Goal: Task Accomplishment & Management: Complete application form

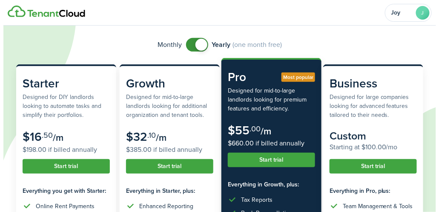
scroll to position [57, 0]
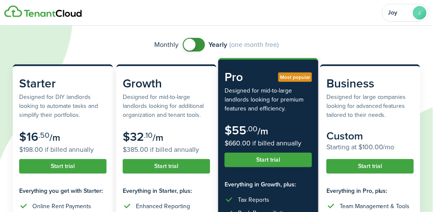
checkbox input "false"
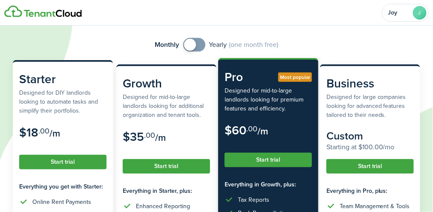
click at [67, 164] on button "Start trial" at bounding box center [62, 162] width 87 height 14
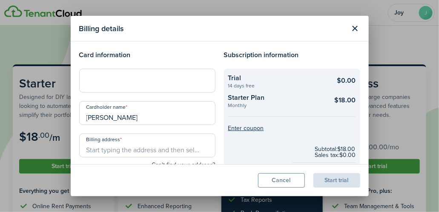
click at [132, 145] on input "Billing address" at bounding box center [147, 145] width 136 height 24
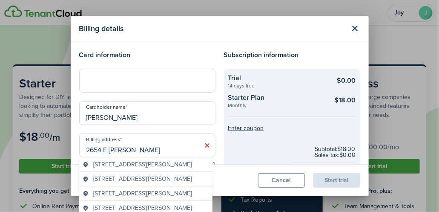
click at [169, 165] on span "[STREET_ADDRESS][PERSON_NAME]" at bounding box center [142, 164] width 98 height 9
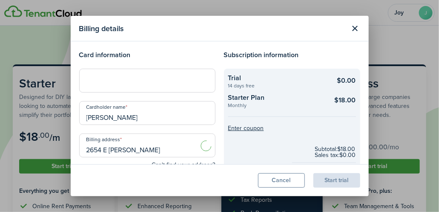
type input "[STREET_ADDRESS][PERSON_NAME]"
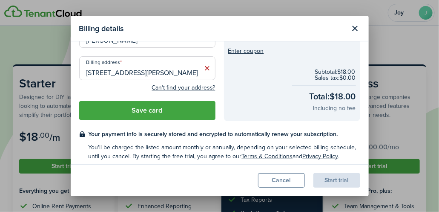
scroll to position [77, 0]
click at [170, 109] on button "Save card" at bounding box center [147, 110] width 136 height 19
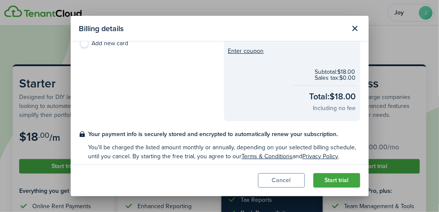
click at [343, 180] on button "Start trial" at bounding box center [336, 180] width 47 height 14
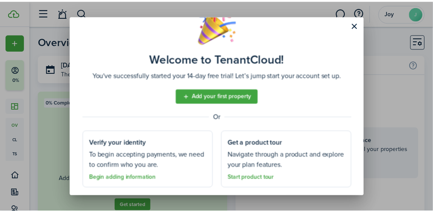
scroll to position [47, 0]
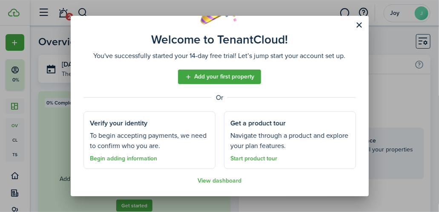
click at [208, 75] on link "Add your first property" at bounding box center [219, 76] width 83 height 14
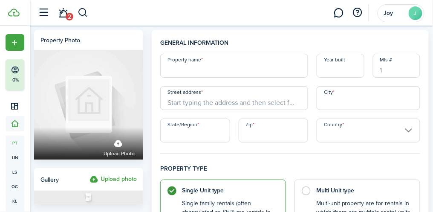
click at [46, 11] on button "button" at bounding box center [44, 13] width 16 height 16
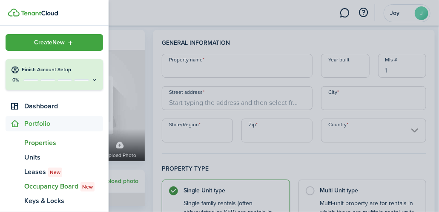
click at [78, 184] on span "Occupancy Board New" at bounding box center [63, 186] width 79 height 10
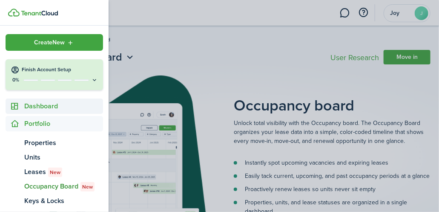
click at [55, 107] on span "Dashboard" at bounding box center [63, 106] width 79 height 10
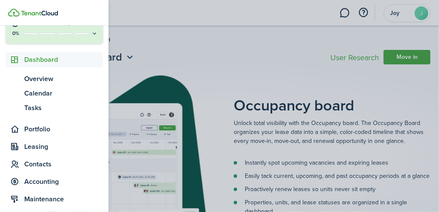
scroll to position [72, 0]
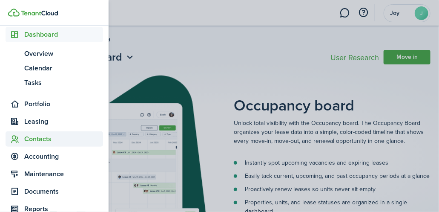
click at [50, 135] on span "Contacts" at bounding box center [63, 139] width 79 height 10
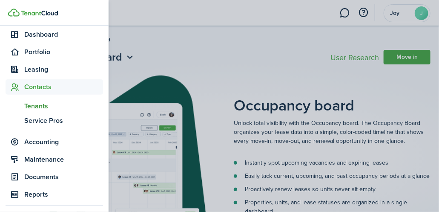
click at [49, 105] on span "Tenants" at bounding box center [63, 106] width 79 height 10
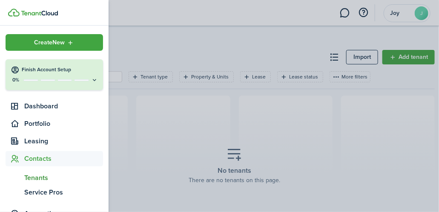
click at [348, 15] on container-opacity at bounding box center [219, 106] width 439 height 212
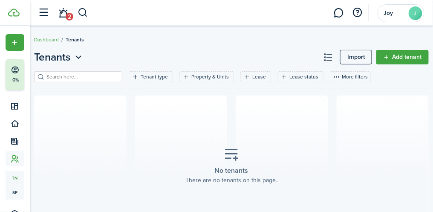
click at [60, 78] on input "search" at bounding box center [81, 77] width 75 height 8
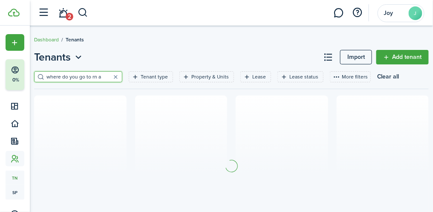
scroll to position [0, 0]
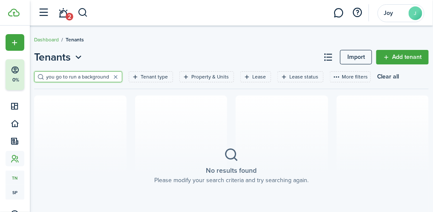
scroll to position [0, 31]
type input "w"
click at [46, 12] on button "button" at bounding box center [44, 13] width 16 height 16
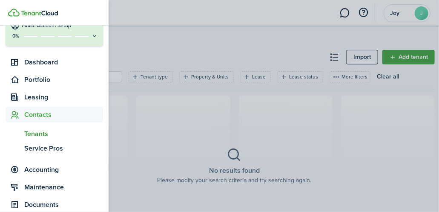
scroll to position [125, 0]
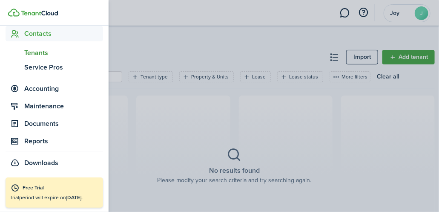
click at [51, 32] on span "Contacts" at bounding box center [63, 34] width 79 height 10
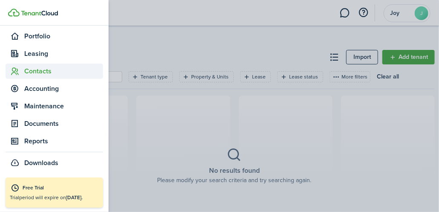
scroll to position [87, 0]
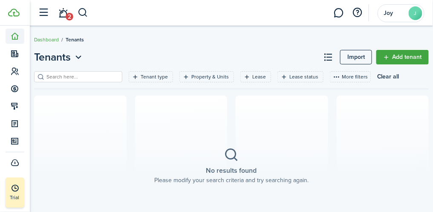
click at [14, 37] on icon at bounding box center [15, 36] width 9 height 9
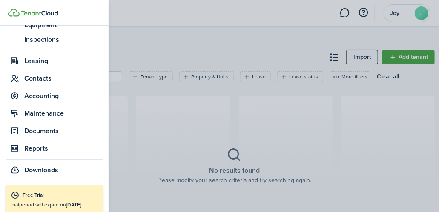
scroll to position [197, 0]
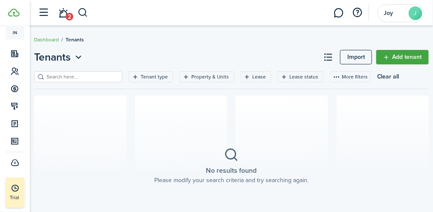
click at [147, 122] on section "No results found Please modify your search criteria and try searching again." at bounding box center [231, 165] width 394 height 141
click at [44, 9] on button "button" at bounding box center [44, 13] width 16 height 16
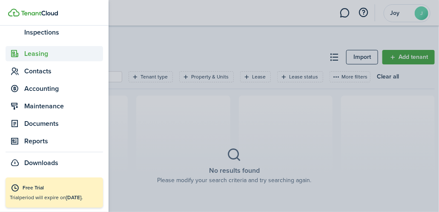
click at [46, 51] on span "Leasing" at bounding box center [63, 54] width 79 height 10
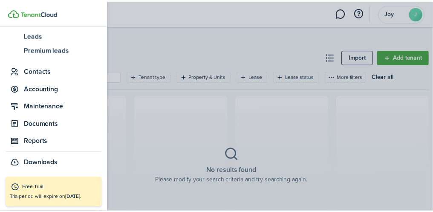
scroll to position [168, 0]
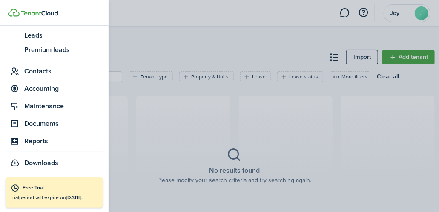
click at [336, 57] on container-opacity at bounding box center [219, 106] width 439 height 212
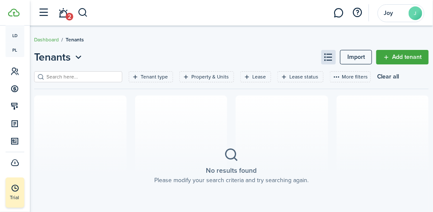
click at [332, 57] on button at bounding box center [328, 57] width 14 height 14
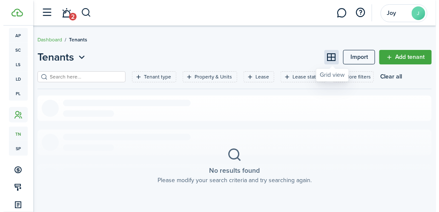
scroll to position [125, 0]
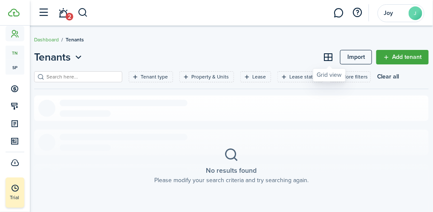
click at [48, 11] on button "button" at bounding box center [44, 13] width 16 height 16
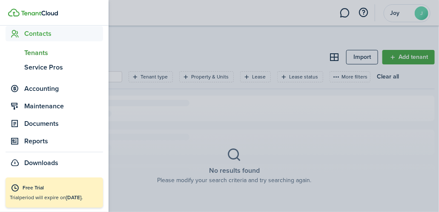
click at [45, 51] on span "Tenants" at bounding box center [63, 53] width 79 height 10
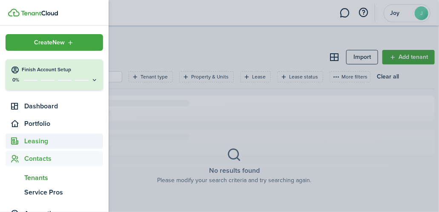
click at [41, 138] on span "Leasing" at bounding box center [63, 141] width 79 height 10
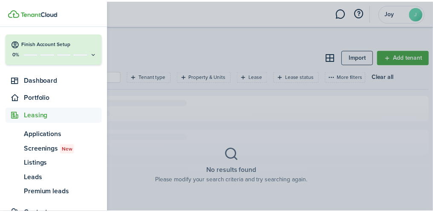
scroll to position [40, 0]
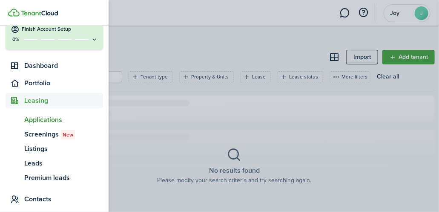
click at [53, 117] on span "Applications" at bounding box center [63, 120] width 79 height 10
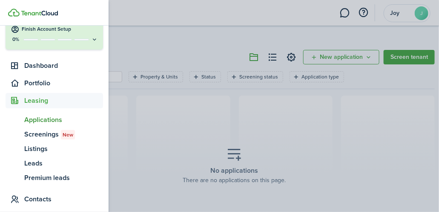
click at [343, 52] on container-opacity at bounding box center [219, 106] width 439 height 212
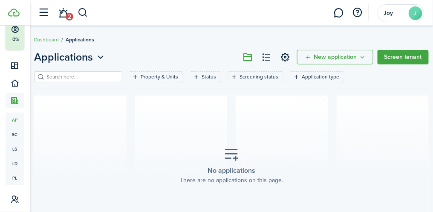
click at [337, 58] on span "New application" at bounding box center [334, 57] width 43 height 6
click at [334, 72] on link "Add application" at bounding box center [336, 76] width 75 height 15
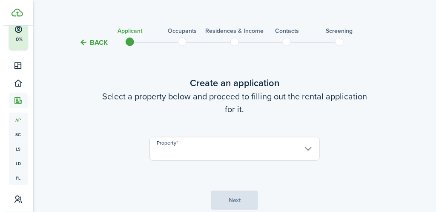
scroll to position [48, 0]
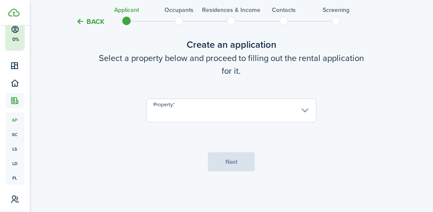
click at [164, 112] on input "Property" at bounding box center [231, 110] width 170 height 24
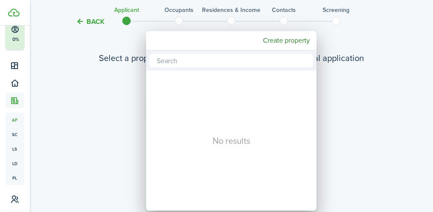
click at [340, 120] on div at bounding box center [216, 106] width 569 height 348
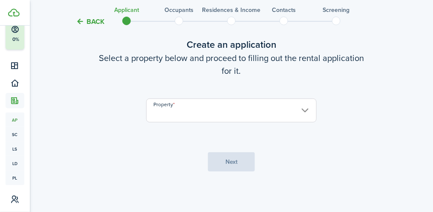
click at [183, 111] on input "Property" at bounding box center [231, 110] width 170 height 24
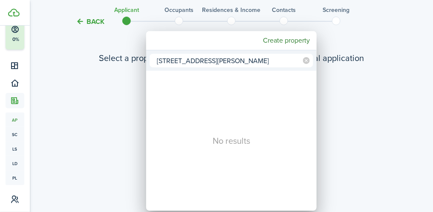
type input "[STREET_ADDRESS][PERSON_NAME]"
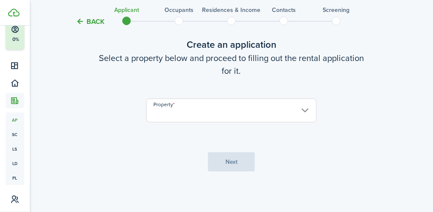
click at [309, 107] on input "Property" at bounding box center [231, 110] width 170 height 24
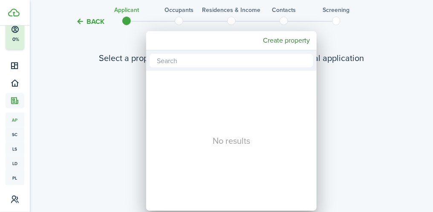
click at [355, 139] on div at bounding box center [216, 106] width 569 height 348
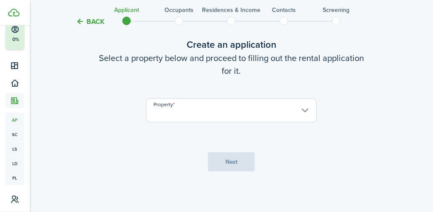
click at [162, 109] on input "Property" at bounding box center [231, 110] width 170 height 24
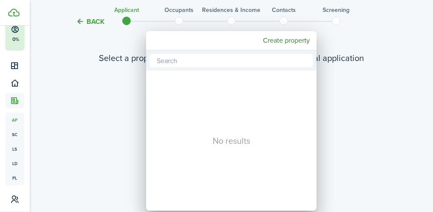
click at [359, 142] on div at bounding box center [216, 106] width 569 height 348
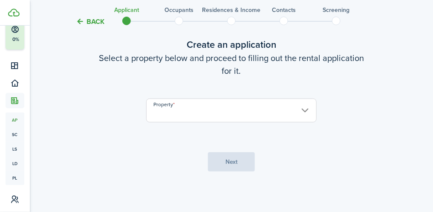
click at [167, 109] on input "Property" at bounding box center [231, 110] width 170 height 24
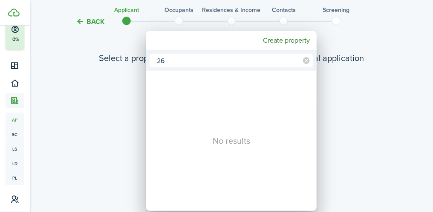
type input "2"
click at [424, 211] on div at bounding box center [216, 106] width 569 height 348
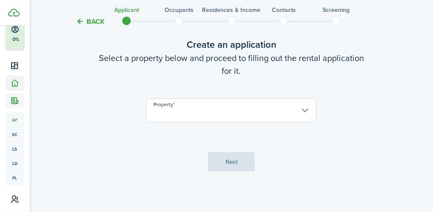
click at [12, 79] on icon at bounding box center [15, 83] width 9 height 9
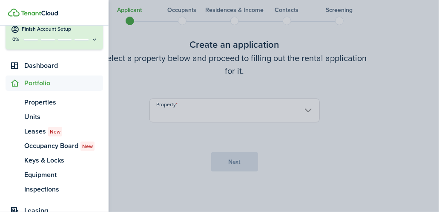
click at [172, 107] on container-opacity at bounding box center [219, 106] width 439 height 212
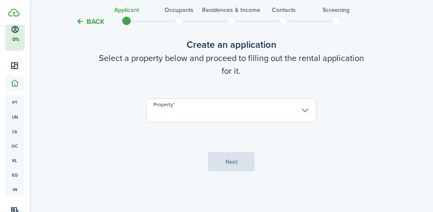
click at [172, 111] on input "Property" at bounding box center [231, 110] width 170 height 24
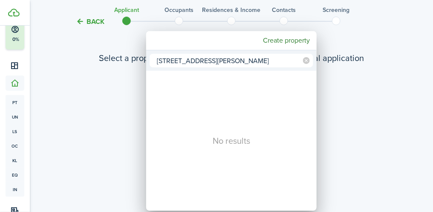
type input "[STREET_ADDRESS][PERSON_NAME]"
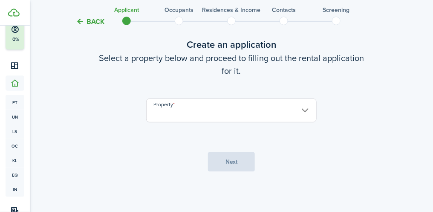
click at [14, 34] on button "Finish Account Setup 0%" at bounding box center [41, 34] width 71 height 31
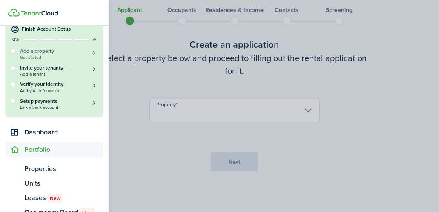
click at [48, 49] on h5 "Add a property" at bounding box center [59, 51] width 78 height 8
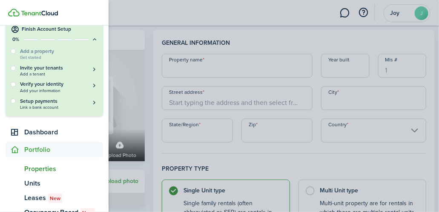
click at [203, 66] on container-opacity at bounding box center [219, 106] width 439 height 212
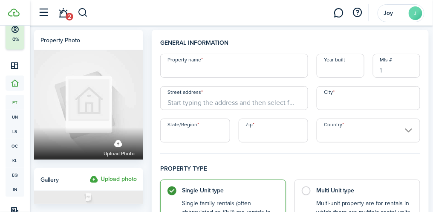
click at [193, 66] on input "Property name" at bounding box center [234, 66] width 148 height 24
click at [180, 98] on input "Street address" at bounding box center [234, 98] width 148 height 24
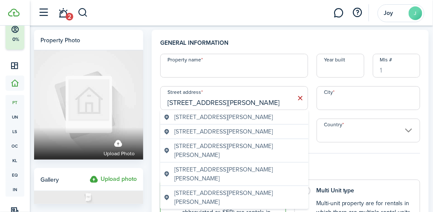
click at [251, 117] on span "[STREET_ADDRESS][PERSON_NAME]" at bounding box center [223, 116] width 98 height 9
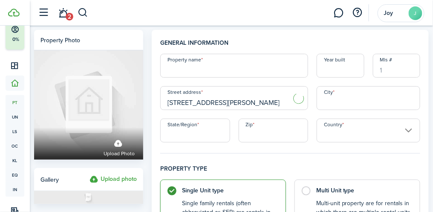
type input "[STREET_ADDRESS][PERSON_NAME]"
type input "Ceres"
type input "CA"
type input "95307"
type input "[GEOGRAPHIC_DATA]"
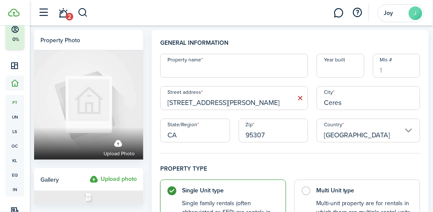
click at [204, 66] on input "Property name" at bounding box center [234, 66] width 148 height 24
type input "[PERSON_NAME]"
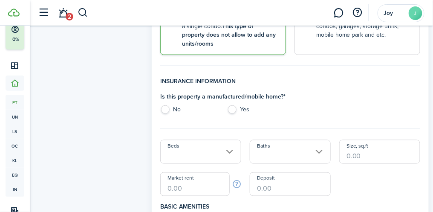
scroll to position [247, 0]
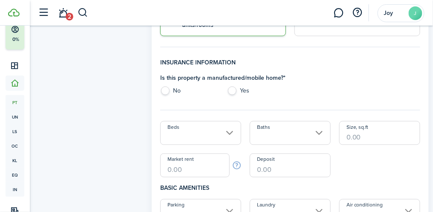
type input "1950"
click at [168, 91] on label "No" at bounding box center [189, 92] width 59 height 13
radio input "true"
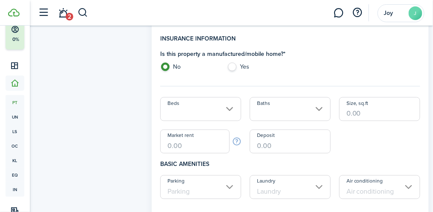
scroll to position [302, 0]
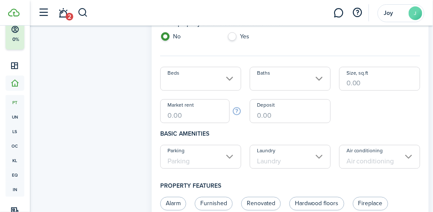
click at [232, 73] on input "Beds" at bounding box center [200, 79] width 81 height 24
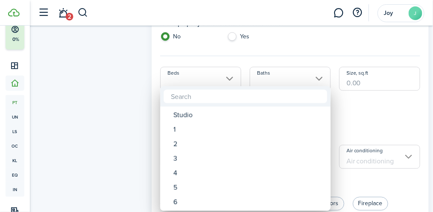
click at [177, 133] on div "1" at bounding box center [248, 129] width 151 height 14
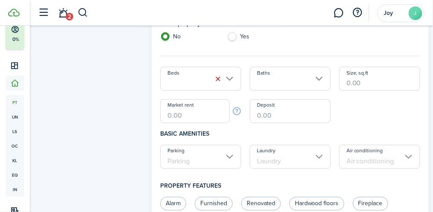
type input "1"
click at [312, 75] on input "Baths" at bounding box center [290, 79] width 81 height 24
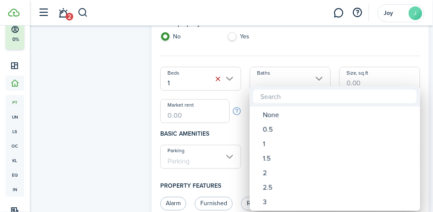
click at [268, 144] on div "1" at bounding box center [338, 144] width 151 height 14
type input "1"
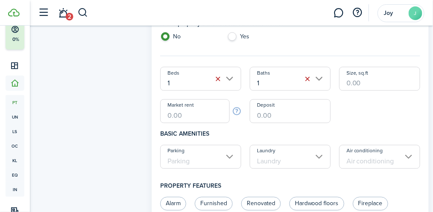
click at [374, 78] on input "Size, sq.ft" at bounding box center [379, 79] width 81 height 24
type input "1,000"
click at [191, 111] on input "Market rent" at bounding box center [194, 111] width 69 height 24
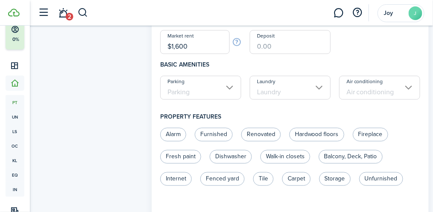
scroll to position [375, 0]
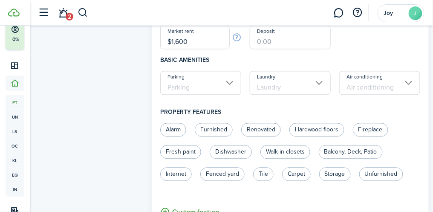
click at [232, 83] on input "Parking" at bounding box center [200, 83] width 81 height 24
type input "$1,600.00"
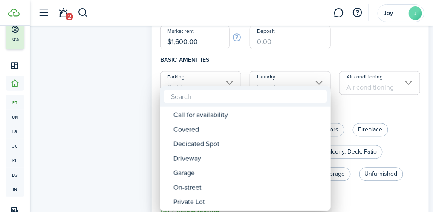
click at [200, 158] on div "Driveway" at bounding box center [248, 158] width 151 height 14
type input "Driveway"
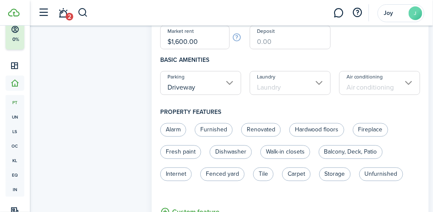
click at [322, 81] on input "Laundry" at bounding box center [290, 83] width 81 height 24
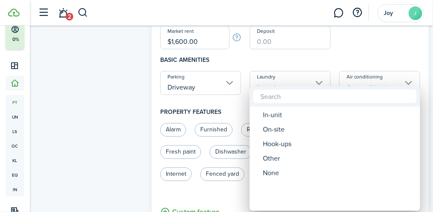
click at [285, 130] on div "On-site" at bounding box center [338, 129] width 151 height 14
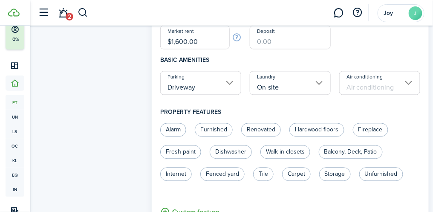
click at [322, 80] on input "On-site" at bounding box center [290, 83] width 81 height 24
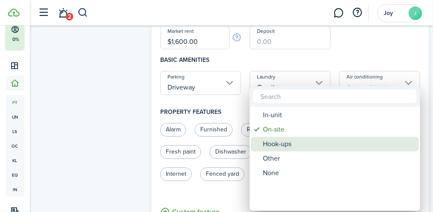
click at [288, 142] on div "Hook-ups" at bounding box center [338, 144] width 151 height 14
type input "Hook-ups"
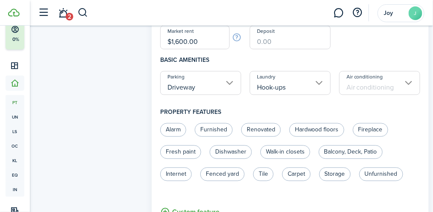
click at [379, 82] on input "Air conditioning" at bounding box center [379, 83] width 81 height 24
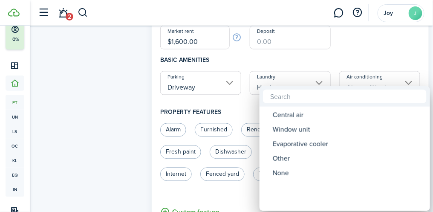
click at [302, 114] on div "Central air" at bounding box center [348, 115] width 151 height 14
type input "Central air"
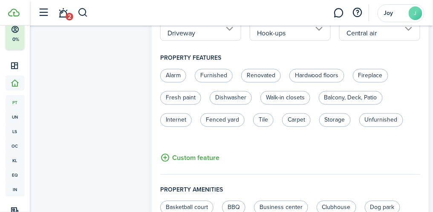
scroll to position [432, 0]
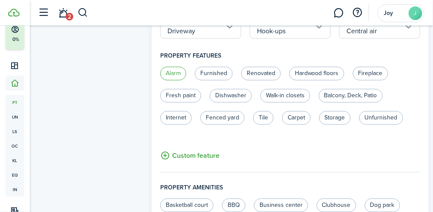
click at [182, 73] on label "Alarm" at bounding box center [173, 73] width 26 height 14
radio input "true"
click at [181, 92] on label "Fresh paint" at bounding box center [180, 96] width 41 height 14
radio input "true"
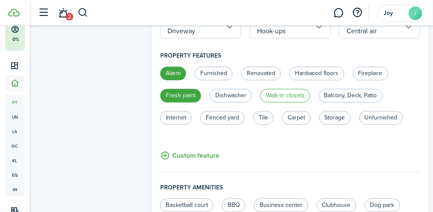
click at [287, 95] on label "Walk-in closets" at bounding box center [285, 96] width 50 height 14
radio input "true"
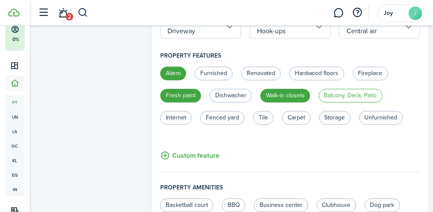
click at [360, 93] on label "Balcony, Deck, Patio" at bounding box center [351, 96] width 64 height 14
radio input "true"
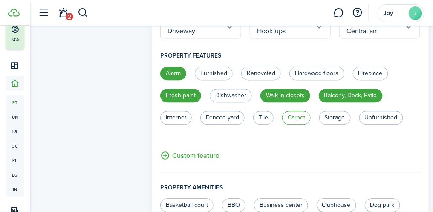
click at [299, 119] on label "Carpet" at bounding box center [296, 118] width 29 height 14
radio input "true"
click at [381, 114] on label "Unfurnished" at bounding box center [381, 118] width 44 height 14
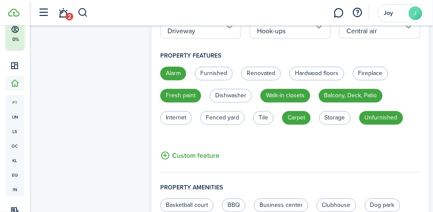
radio input "true"
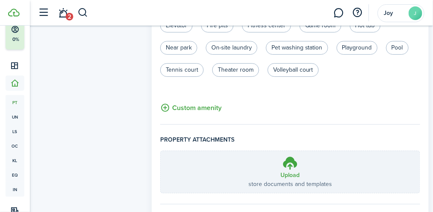
scroll to position [678, 0]
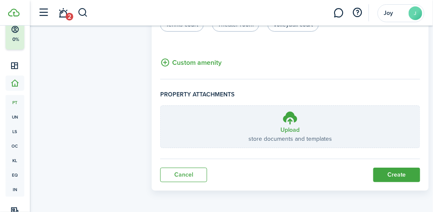
click at [405, 175] on button "Create" at bounding box center [396, 174] width 47 height 14
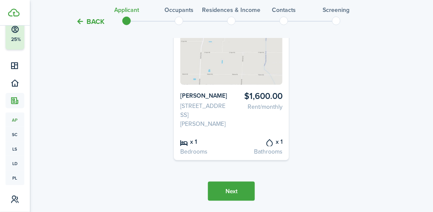
scroll to position [157, 0]
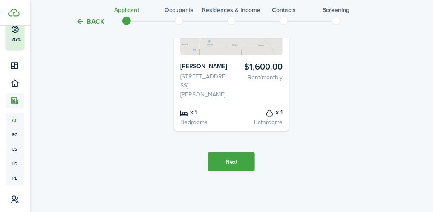
click at [238, 162] on button "Next" at bounding box center [231, 161] width 47 height 19
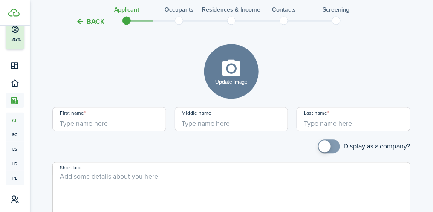
scroll to position [388, 0]
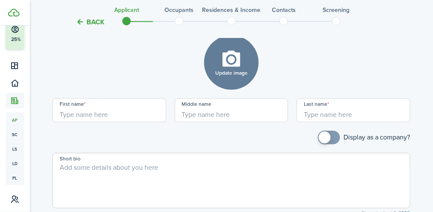
click at [105, 109] on input "First name" at bounding box center [109, 110] width 114 height 24
type input "[PERSON_NAME]"
click at [220, 111] on input "Middle name" at bounding box center [232, 110] width 114 height 24
type input "[PERSON_NAME]"
click at [327, 111] on input "Last name" at bounding box center [353, 110] width 114 height 24
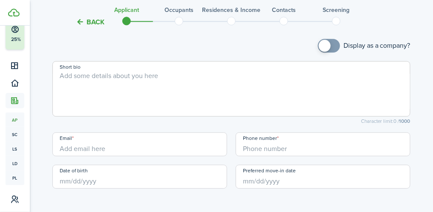
scroll to position [483, 0]
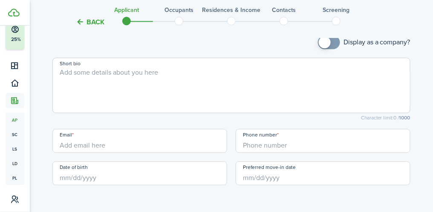
type input "CLEMMA"
click at [83, 140] on input "Email" at bounding box center [139, 141] width 175 height 24
type input "[EMAIL_ADDRESS][DOMAIN_NAME]"
click at [271, 143] on input "Phone number" at bounding box center [323, 141] width 175 height 24
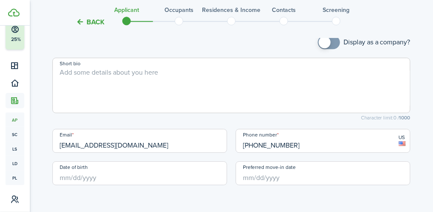
click at [104, 174] on input "Date of birth" at bounding box center [139, 173] width 175 height 24
type input "[PHONE_NUMBER]"
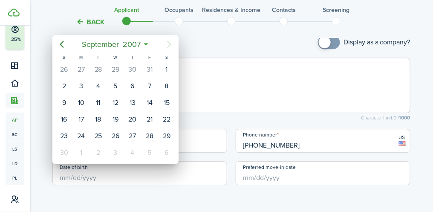
click at [253, 91] on div at bounding box center [216, 106] width 569 height 348
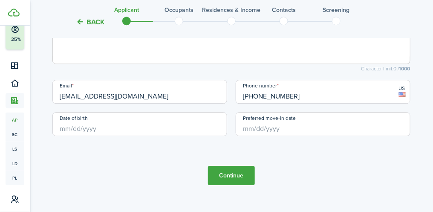
scroll to position [541, 0]
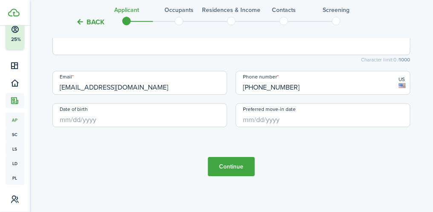
click at [263, 115] on input "Preferred move-in date" at bounding box center [323, 115] width 175 height 24
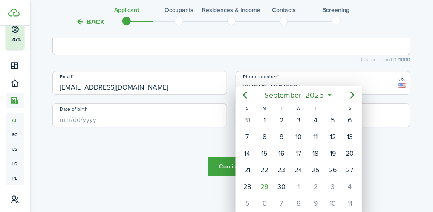
click at [351, 92] on icon "Next page" at bounding box center [353, 95] width 4 height 7
click at [300, 118] on div "1" at bounding box center [298, 120] width 13 height 13
type input "[DATE]"
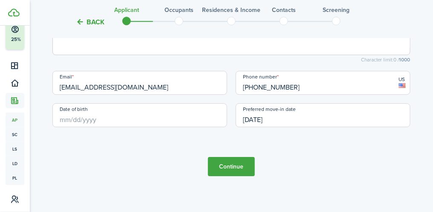
click at [241, 166] on button "Continue" at bounding box center [231, 166] width 47 height 19
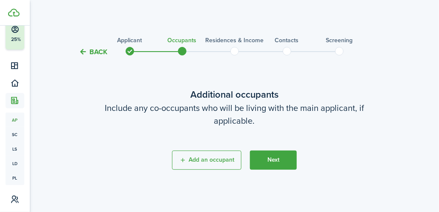
click at [187, 160] on button "Add an occupant" at bounding box center [206, 159] width 69 height 19
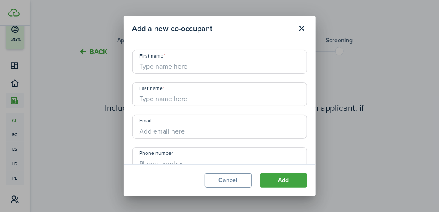
click at [175, 63] on input "First name" at bounding box center [219, 62] width 175 height 24
type input "j"
type input "[PERSON_NAME]"
click at [164, 95] on input "Last name" at bounding box center [219, 94] width 175 height 24
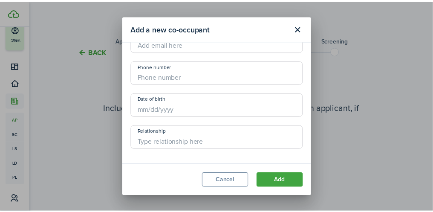
scroll to position [89, 0]
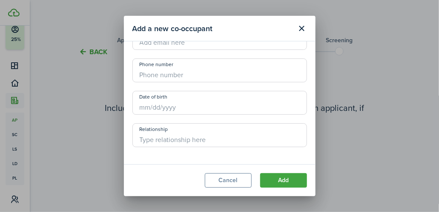
type input "[PERSON_NAME]"
click at [158, 139] on input "Relationship" at bounding box center [219, 135] width 175 height 24
type input "grandson"
click at [292, 180] on button "Add" at bounding box center [283, 180] width 47 height 14
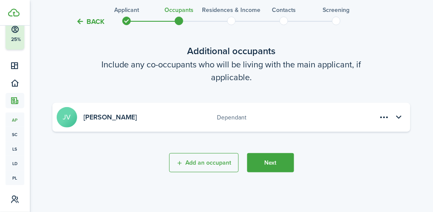
scroll to position [42, 0]
click at [276, 162] on button "Next" at bounding box center [270, 161] width 47 height 19
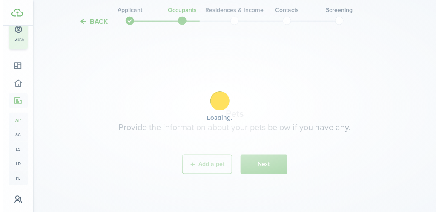
scroll to position [197, 0]
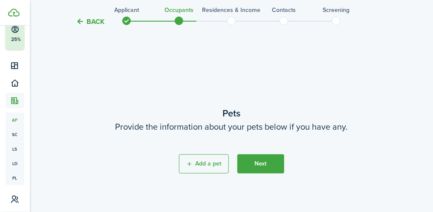
click at [207, 161] on button "Add a pet" at bounding box center [204, 163] width 50 height 19
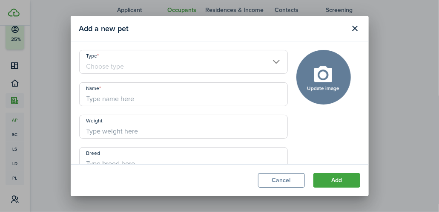
click at [145, 62] on input "Type" at bounding box center [183, 62] width 209 height 24
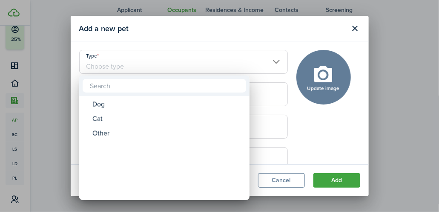
click at [106, 104] on div "Dog" at bounding box center [167, 104] width 151 height 14
type input "Dog"
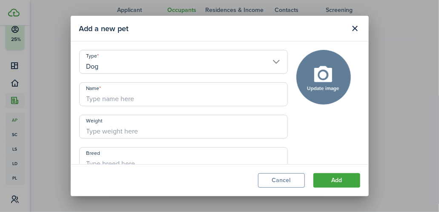
scroll to position [24, 0]
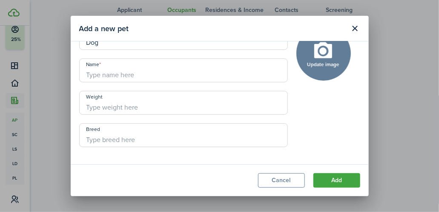
click at [162, 129] on input "Breed" at bounding box center [183, 135] width 209 height 24
type input "chihuahua"
click at [343, 181] on button "Add" at bounding box center [336, 180] width 47 height 14
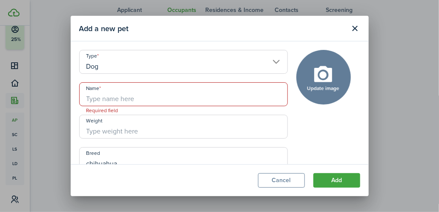
scroll to position [0, 0]
click at [123, 96] on input "Name" at bounding box center [183, 94] width 209 height 24
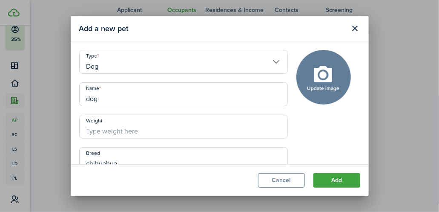
scroll to position [24, 0]
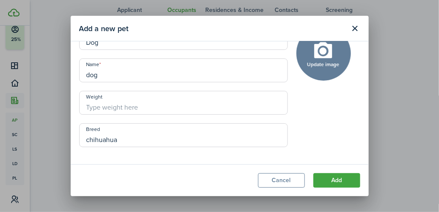
type input "dog"
click at [340, 179] on button "Add" at bounding box center [336, 180] width 47 height 14
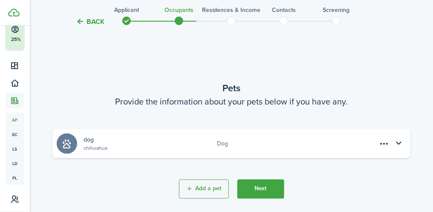
click at [208, 190] on button "Add a pet" at bounding box center [204, 188] width 50 height 19
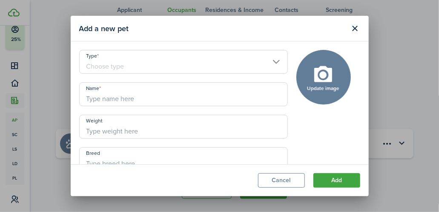
click at [110, 63] on input "Type" at bounding box center [183, 62] width 209 height 24
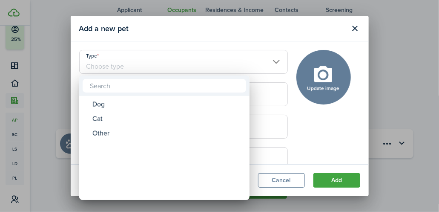
click at [104, 103] on div "Dog" at bounding box center [167, 104] width 151 height 14
type input "Dog"
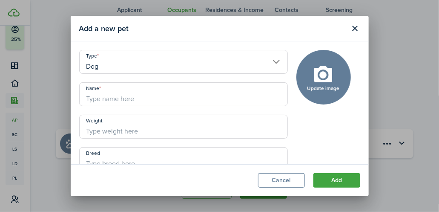
click at [116, 94] on input "Name" at bounding box center [183, 94] width 209 height 24
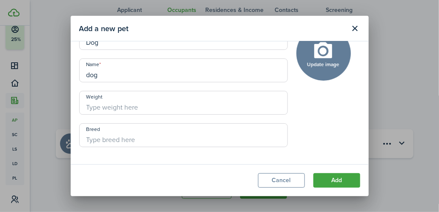
type input "dog"
click at [120, 135] on input "Breed" at bounding box center [183, 135] width 209 height 24
type input "chihuahua"
click at [344, 181] on button "Add" at bounding box center [336, 180] width 47 height 14
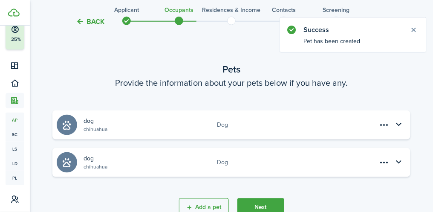
click at [273, 201] on button "Next" at bounding box center [260, 207] width 47 height 19
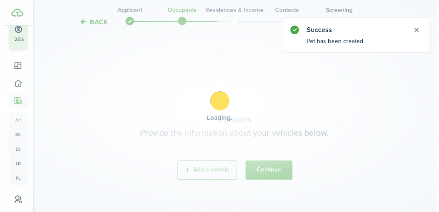
scroll to position [408, 0]
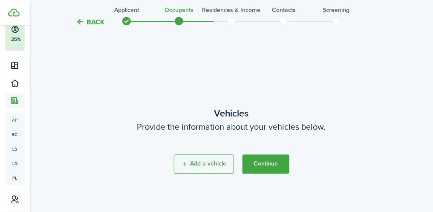
click at [211, 162] on button "Add a vehicle" at bounding box center [204, 163] width 60 height 19
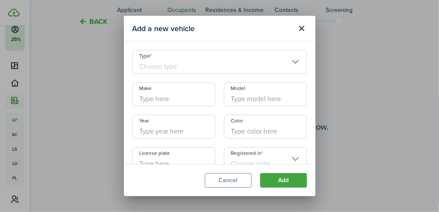
click at [177, 62] on input "Type" at bounding box center [219, 62] width 175 height 24
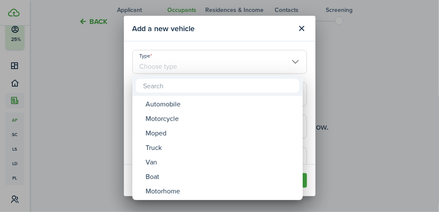
click at [174, 101] on div "Automobile" at bounding box center [221, 104] width 151 height 14
type input "Automobile"
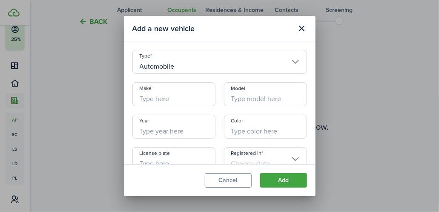
click at [170, 95] on input "Make" at bounding box center [173, 94] width 83 height 24
type input "ford"
click at [253, 95] on input "Model" at bounding box center [265, 94] width 83 height 24
type input "escape"
click at [168, 126] on input "Year" at bounding box center [173, 127] width 83 height 24
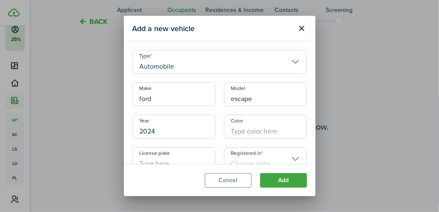
type input "2024"
click at [254, 128] on input "Color" at bounding box center [265, 127] width 83 height 24
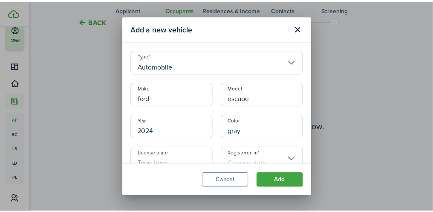
scroll to position [15, 0]
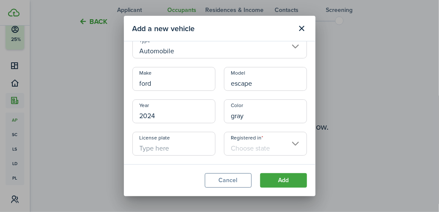
type input "gray"
click at [152, 145] on input "License plate" at bounding box center [173, 144] width 83 height 24
click at [259, 145] on input "Registered in" at bounding box center [265, 144] width 83 height 24
type input "95yj883"
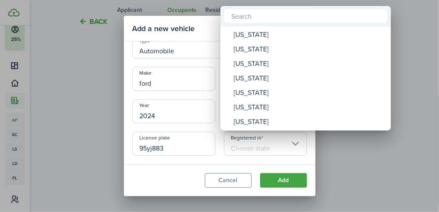
click at [255, 106] on div "[US_STATE]" at bounding box center [309, 107] width 151 height 14
type input "[US_STATE]"
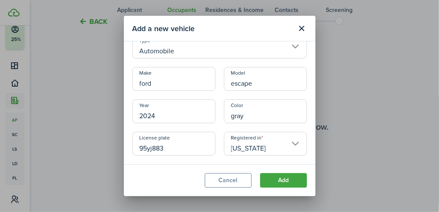
click at [294, 179] on button "Add" at bounding box center [283, 180] width 47 height 14
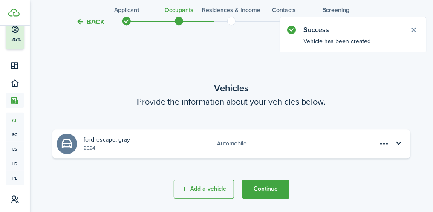
click at [275, 193] on button "Continue" at bounding box center [265, 188] width 47 height 19
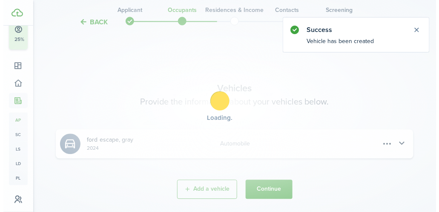
scroll to position [0, 0]
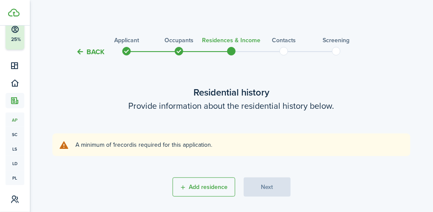
click at [278, 188] on application-wizard-button-group "Add residence Next" at bounding box center [231, 186] width 358 height 19
click at [214, 188] on button "Add residence" at bounding box center [203, 186] width 63 height 19
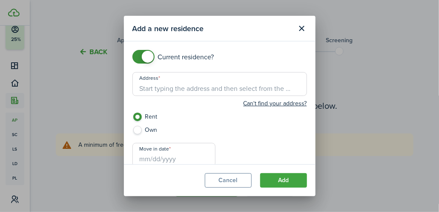
click at [307, 25] on button "Close modal" at bounding box center [302, 28] width 14 height 14
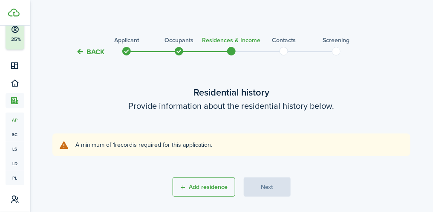
click at [206, 188] on button "Add residence" at bounding box center [203, 186] width 63 height 19
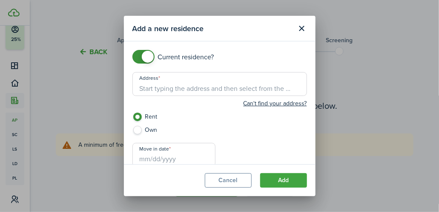
click at [161, 84] on input "Address" at bounding box center [219, 84] width 175 height 24
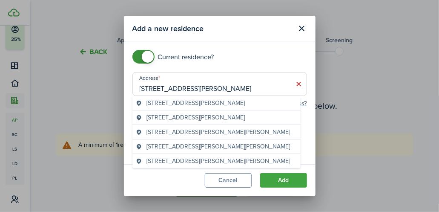
click at [209, 101] on span "[STREET_ADDRESS][PERSON_NAME]" at bounding box center [196, 102] width 98 height 9
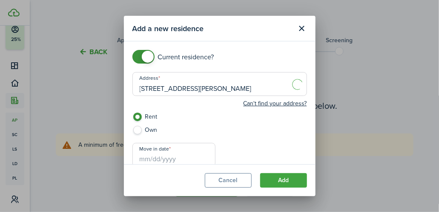
type input "[STREET_ADDRESS][PERSON_NAME]"
click at [163, 155] on input "Move in date" at bounding box center [173, 155] width 83 height 24
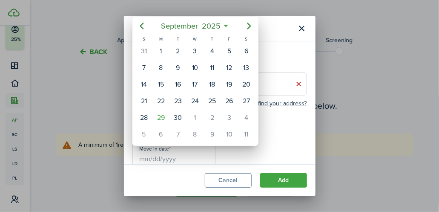
click at [248, 24] on icon "Next page" at bounding box center [249, 26] width 4 height 7
click at [195, 50] on div "1" at bounding box center [195, 51] width 13 height 13
type input "[DATE]"
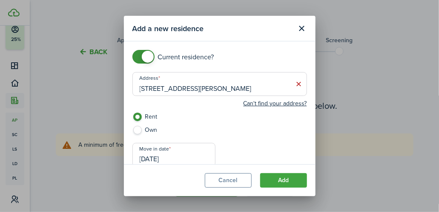
scroll to position [3, 0]
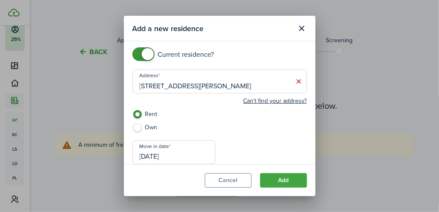
click at [295, 179] on button "Add" at bounding box center [283, 180] width 47 height 14
click at [289, 181] on button "Add" at bounding box center [283, 180] width 47 height 14
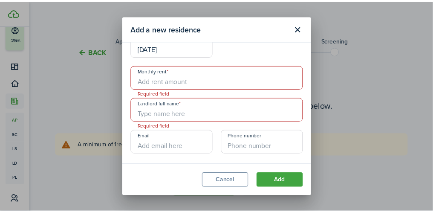
scroll to position [116, 0]
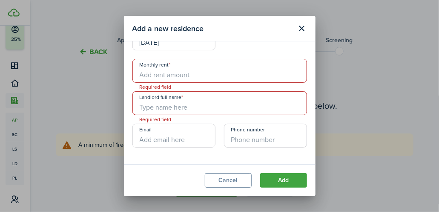
click at [161, 71] on input "Monthly rent" at bounding box center [219, 71] width 175 height 24
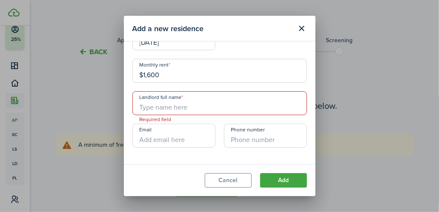
click at [164, 103] on input "Landlord full name" at bounding box center [219, 103] width 175 height 24
type input "$1,600.00"
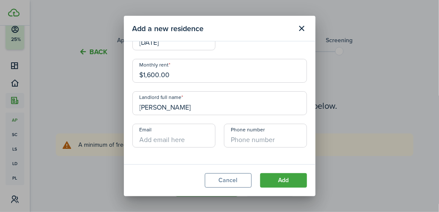
type input "[PERSON_NAME]"
click at [165, 136] on input "Email" at bounding box center [173, 136] width 83 height 24
type input "[EMAIL_ADDRESS][DOMAIN_NAME]"
click at [249, 139] on input "Phone number" at bounding box center [265, 136] width 83 height 24
type input "[PHONE_NUMBER]"
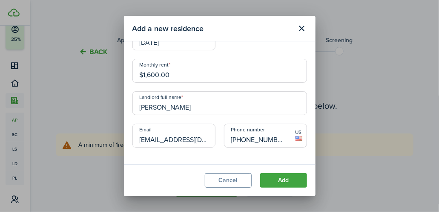
click at [290, 184] on button "Add" at bounding box center [283, 180] width 47 height 14
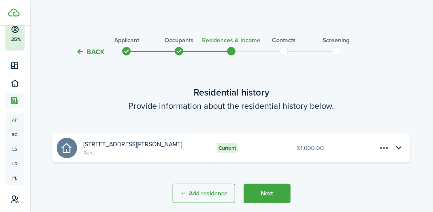
click at [119, 145] on renter-profile-card-accordion-title "[STREET_ADDRESS][PERSON_NAME]" at bounding box center [132, 144] width 98 height 9
click at [89, 54] on button "Back" at bounding box center [90, 51] width 29 height 9
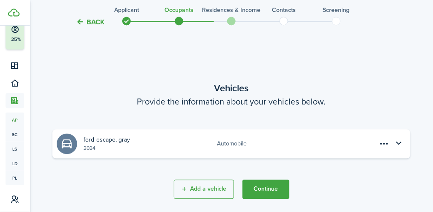
click at [271, 191] on button "Continue" at bounding box center [265, 188] width 47 height 19
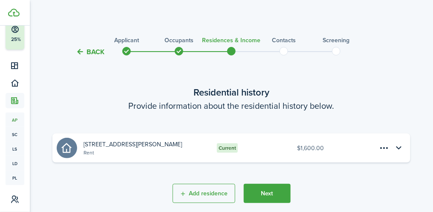
click at [386, 150] on menu-btn-icon "Open menu" at bounding box center [384, 148] width 14 height 14
click at [330, 168] on button "Edit" at bounding box center [354, 166] width 75 height 14
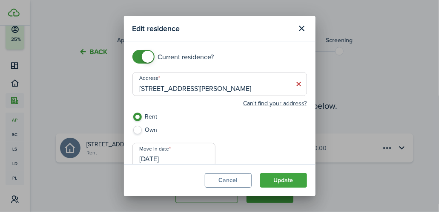
click at [155, 85] on input "[STREET_ADDRESS][PERSON_NAME]" at bounding box center [219, 84] width 175 height 24
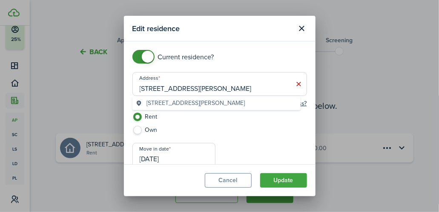
click at [210, 98] on span "[STREET_ADDRESS][PERSON_NAME]" at bounding box center [196, 102] width 98 height 9
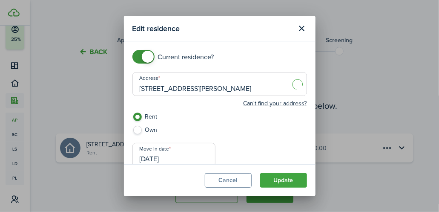
type input "[STREET_ADDRESS][PERSON_NAME]"
click at [287, 181] on button "Update" at bounding box center [283, 180] width 47 height 14
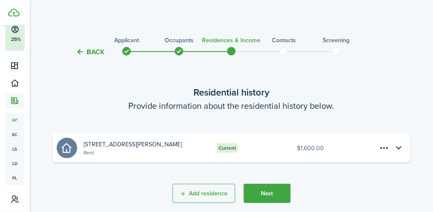
click at [271, 191] on button "Next" at bounding box center [267, 193] width 47 height 19
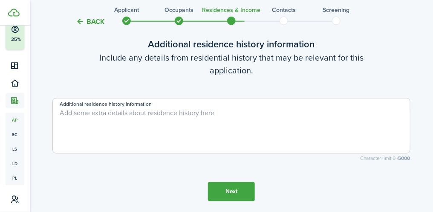
scroll to position [243, 0]
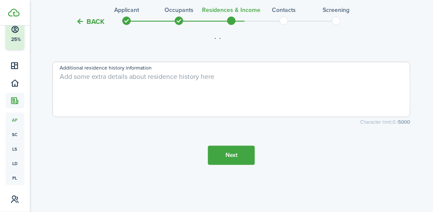
click at [237, 154] on button "Next" at bounding box center [231, 155] width 47 height 19
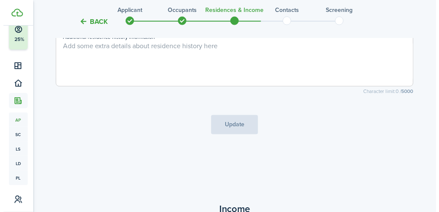
scroll to position [398, 0]
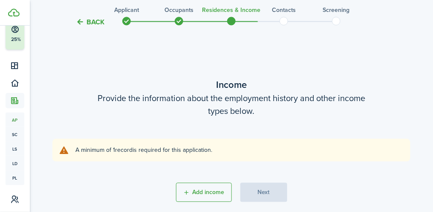
click at [212, 192] on button "Add income" at bounding box center [204, 191] width 56 height 19
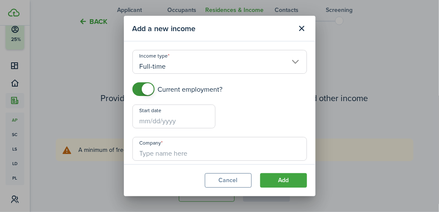
click at [285, 63] on input "Full-time" at bounding box center [219, 62] width 175 height 24
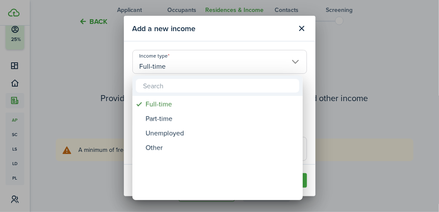
click at [171, 116] on div "Part-time" at bounding box center [221, 119] width 151 height 14
type input "Part-time"
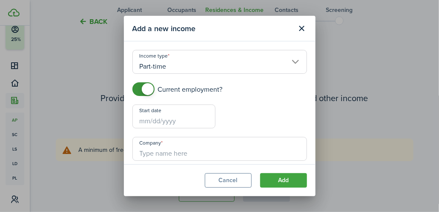
click at [183, 116] on input "Start date" at bounding box center [173, 116] width 83 height 24
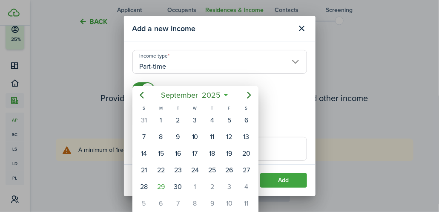
click at [344, 127] on div at bounding box center [219, 106] width 575 height 348
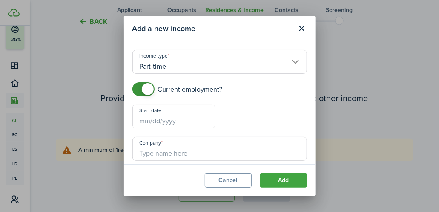
click at [167, 118] on input "Start date" at bounding box center [173, 116] width 83 height 24
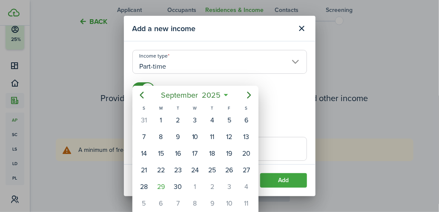
click at [341, 123] on div at bounding box center [219, 106] width 575 height 348
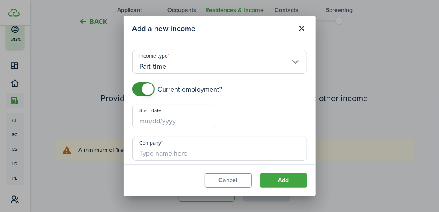
click at [147, 123] on input "Start date" at bounding box center [173, 116] width 83 height 24
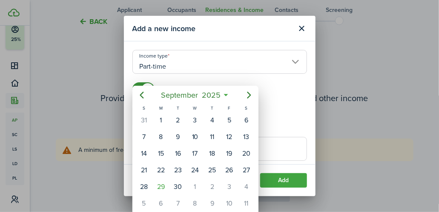
click at [145, 95] on icon "Previous page" at bounding box center [142, 95] width 10 height 10
click at [140, 98] on icon "Previous page" at bounding box center [142, 95] width 10 height 10
click at [140, 97] on icon "Previous page" at bounding box center [142, 95] width 10 height 10
click at [140, 96] on icon "Previous page" at bounding box center [142, 95] width 10 height 10
click at [139, 97] on icon "Previous page" at bounding box center [142, 95] width 10 height 10
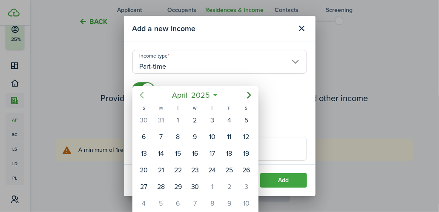
click at [142, 94] on icon "Previous page" at bounding box center [142, 95] width 10 height 10
click at [142, 95] on icon "Previous page" at bounding box center [142, 95] width 10 height 10
click at [146, 96] on icon "Previous page" at bounding box center [142, 95] width 10 height 10
click at [198, 119] on div "1" at bounding box center [195, 120] width 13 height 13
type input "[DATE]"
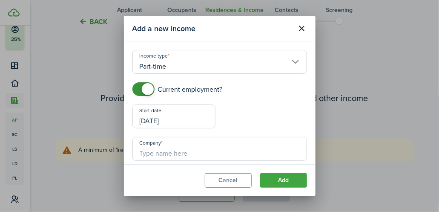
click at [183, 119] on input "[DATE]" at bounding box center [173, 116] width 83 height 24
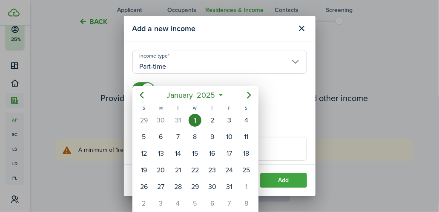
click at [213, 55] on div at bounding box center [219, 106] width 575 height 348
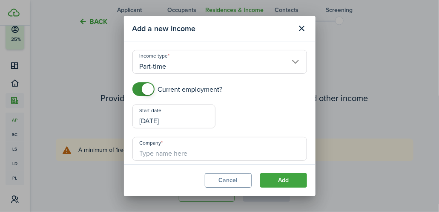
click at [168, 122] on input "[DATE]" at bounding box center [173, 116] width 83 height 24
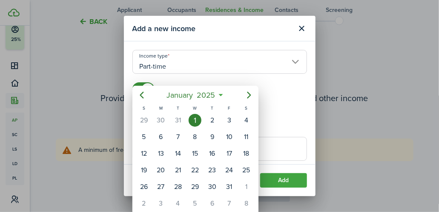
click at [143, 95] on icon "Previous page" at bounding box center [142, 95] width 10 height 10
click at [338, 130] on div at bounding box center [219, 106] width 575 height 348
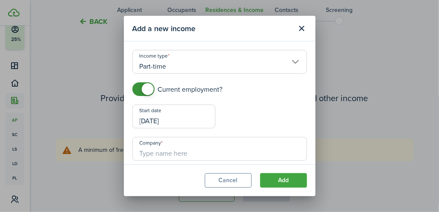
click at [166, 121] on input "[DATE]" at bounding box center [173, 116] width 83 height 24
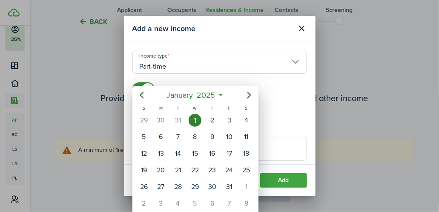
click at [198, 57] on div at bounding box center [219, 106] width 575 height 348
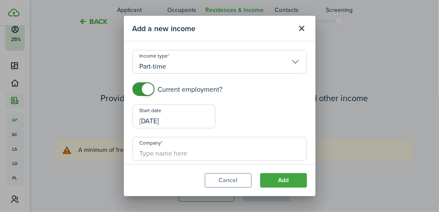
click at [166, 120] on input "[DATE]" at bounding box center [173, 116] width 83 height 24
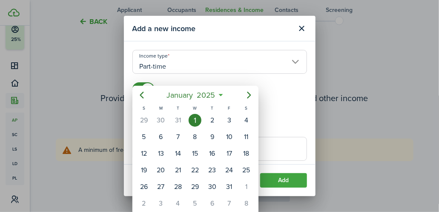
click at [220, 97] on mbsc-button "[DATE]" at bounding box center [191, 94] width 60 height 15
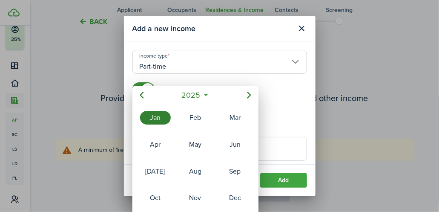
click at [210, 93] on icon at bounding box center [205, 95] width 9 height 9
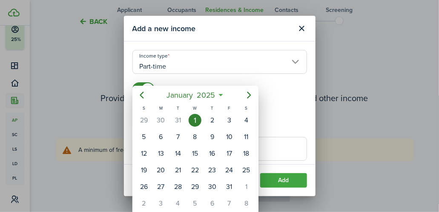
click at [219, 91] on mbsc-button "[DATE]" at bounding box center [191, 94] width 60 height 15
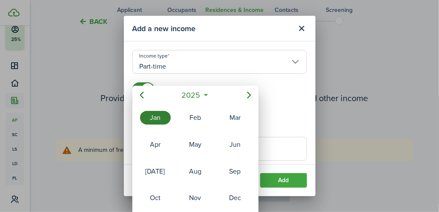
click at [203, 96] on mbsc-button "2025" at bounding box center [190, 94] width 29 height 15
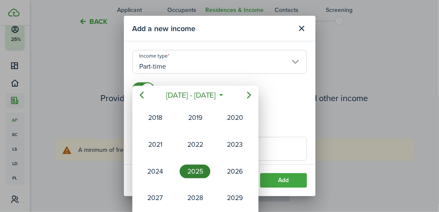
click at [143, 96] on icon "Previous page" at bounding box center [142, 95] width 10 height 10
click at [144, 94] on icon "Previous page" at bounding box center [142, 95] width 10 height 10
click at [159, 164] on div "2000" at bounding box center [155, 171] width 31 height 14
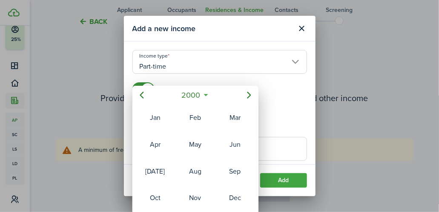
click at [278, 97] on div at bounding box center [219, 106] width 575 height 348
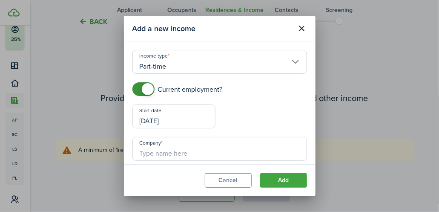
click at [172, 118] on input "[DATE]" at bounding box center [173, 116] width 83 height 24
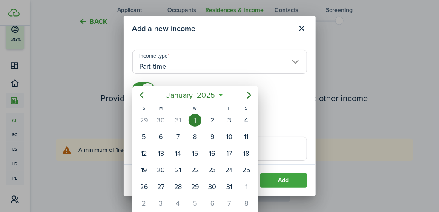
click at [218, 94] on mbsc-button "[DATE]" at bounding box center [191, 94] width 60 height 15
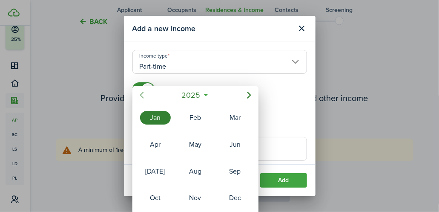
click at [141, 93] on icon "Previous page" at bounding box center [142, 95] width 10 height 10
click at [145, 96] on icon "Previous page" at bounding box center [142, 95] width 10 height 10
click at [143, 92] on icon "Previous page" at bounding box center [142, 95] width 4 height 7
click at [144, 96] on icon "Previous page" at bounding box center [142, 95] width 10 height 10
click at [144, 95] on icon "Previous page" at bounding box center [142, 95] width 10 height 10
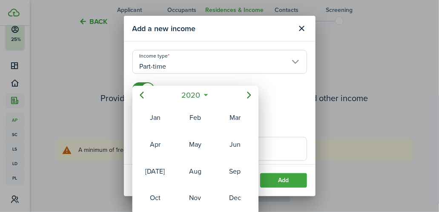
click at [198, 97] on span "2020" at bounding box center [191, 94] width 23 height 15
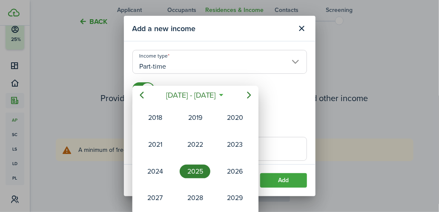
click at [239, 115] on div "2020" at bounding box center [235, 118] width 31 height 14
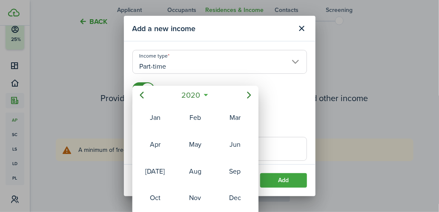
click at [354, 135] on div at bounding box center [219, 106] width 575 height 348
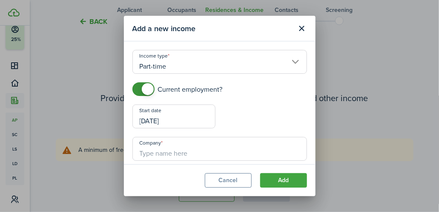
click at [160, 117] on input "[DATE]" at bounding box center [173, 116] width 83 height 24
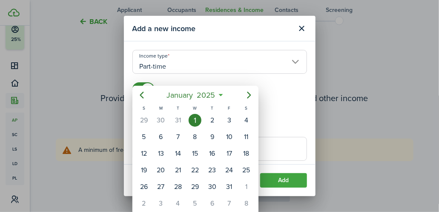
click at [200, 118] on div "1" at bounding box center [195, 120] width 13 height 13
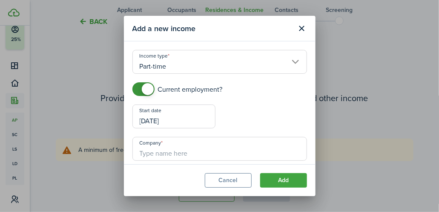
click at [164, 120] on input "[DATE]" at bounding box center [173, 116] width 83 height 24
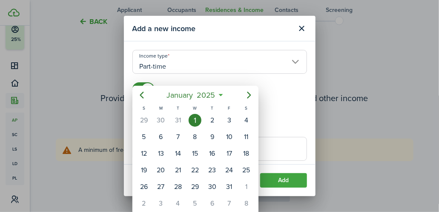
click at [219, 95] on mbsc-button "[DATE]" at bounding box center [191, 94] width 60 height 15
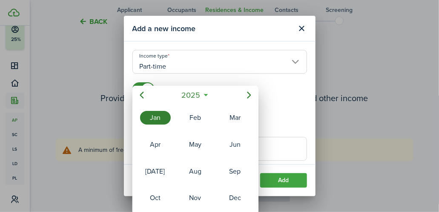
click at [143, 94] on icon "Previous page" at bounding box center [142, 95] width 10 height 10
click at [146, 97] on icon "Previous page" at bounding box center [142, 95] width 10 height 10
click at [147, 97] on icon "Previous page" at bounding box center [142, 95] width 10 height 10
click at [147, 96] on mbsc-button "Previous page" at bounding box center [141, 94] width 17 height 17
click at [148, 93] on mbsc-button "Previous page" at bounding box center [141, 94] width 17 height 17
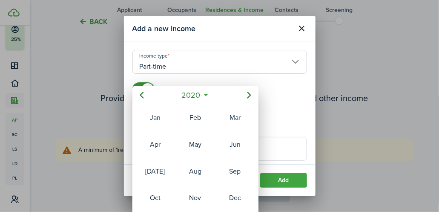
click at [159, 118] on div "Jan" at bounding box center [155, 118] width 31 height 14
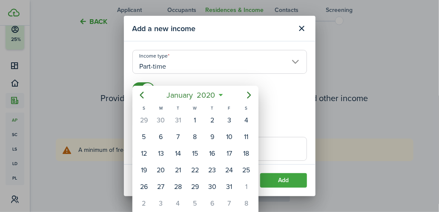
click at [282, 104] on div at bounding box center [219, 106] width 575 height 348
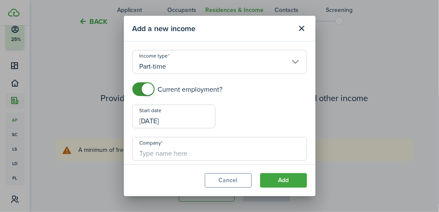
click at [178, 120] on input "[DATE]" at bounding box center [173, 116] width 83 height 24
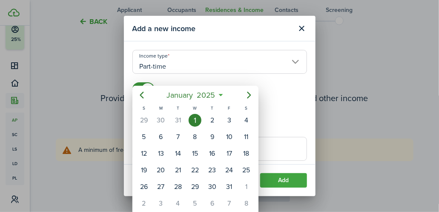
click at [220, 95] on mbsc-button "[DATE]" at bounding box center [191, 94] width 60 height 15
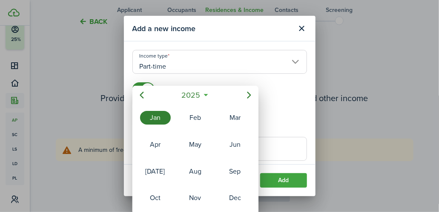
click at [193, 91] on span "2025" at bounding box center [191, 94] width 23 height 15
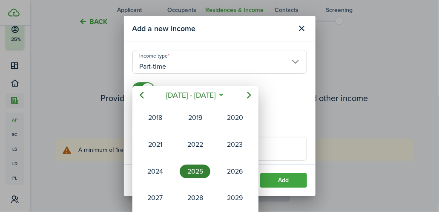
click at [162, 120] on div "2018" at bounding box center [155, 118] width 31 height 14
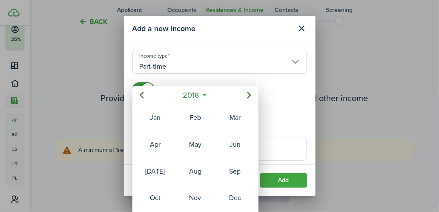
click at [142, 95] on icon "Previous page" at bounding box center [142, 95] width 10 height 10
click at [204, 94] on mbsc-button "2017" at bounding box center [191, 94] width 26 height 15
click at [203, 92] on mbsc-button "2025" at bounding box center [190, 94] width 29 height 15
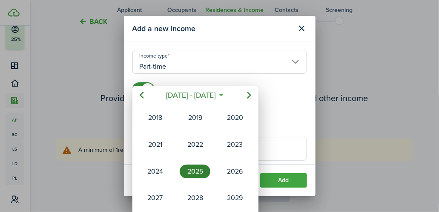
click at [235, 118] on div "2020" at bounding box center [235, 118] width 31 height 14
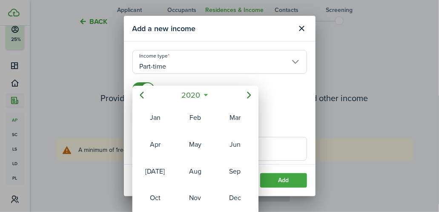
click at [290, 180] on div at bounding box center [219, 106] width 575 height 348
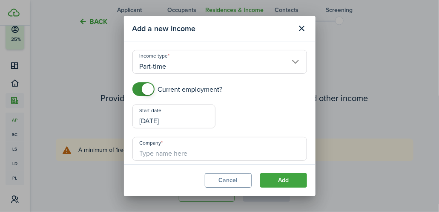
click at [164, 118] on input "[DATE]" at bounding box center [173, 116] width 83 height 24
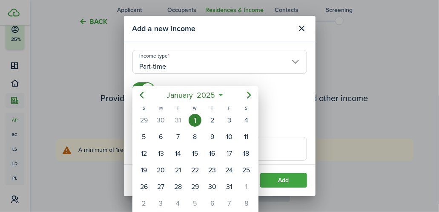
click at [218, 94] on mbsc-button "[DATE]" at bounding box center [191, 94] width 60 height 15
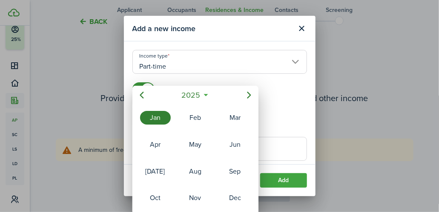
click at [204, 95] on mbsc-button "2025" at bounding box center [190, 94] width 29 height 15
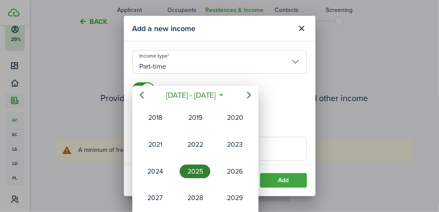
click at [237, 114] on div "2020" at bounding box center [235, 118] width 31 height 14
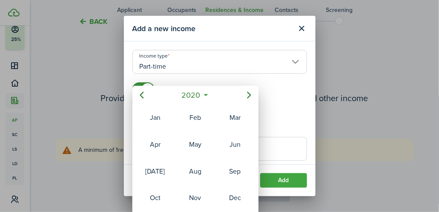
click at [250, 92] on icon "Next page" at bounding box center [249, 95] width 10 height 10
click at [142, 95] on icon "Previous page" at bounding box center [142, 95] width 10 height 10
click at [159, 118] on div "Jan" at bounding box center [155, 118] width 31 height 14
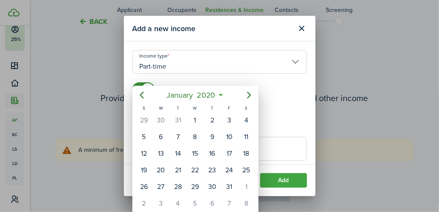
click at [201, 95] on span "2020" at bounding box center [206, 94] width 23 height 15
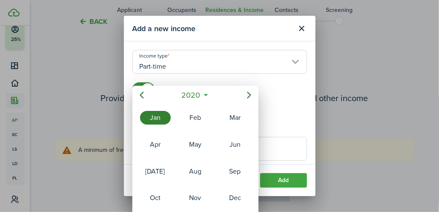
click at [287, 178] on div at bounding box center [219, 106] width 575 height 348
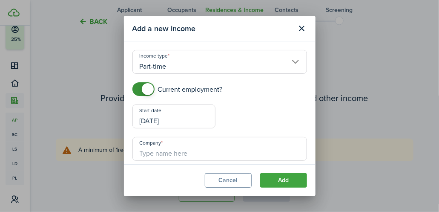
click at [163, 149] on input "Company" at bounding box center [219, 149] width 175 height 24
click at [174, 118] on input "[DATE]" at bounding box center [173, 116] width 83 height 24
type input "IHSS [GEOGRAPHIC_DATA]"
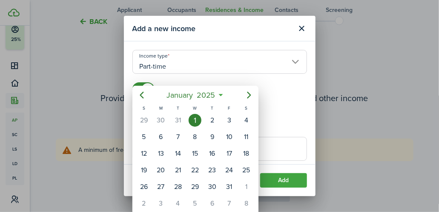
click at [190, 94] on span "January" at bounding box center [179, 94] width 30 height 15
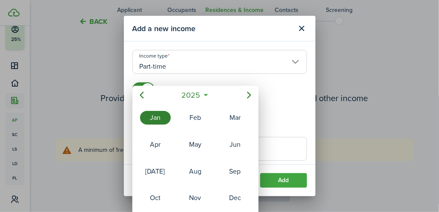
click at [203, 94] on mbsc-button "2025" at bounding box center [190, 94] width 29 height 15
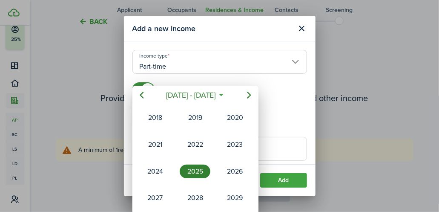
click at [162, 120] on div "2018" at bounding box center [155, 118] width 31 height 14
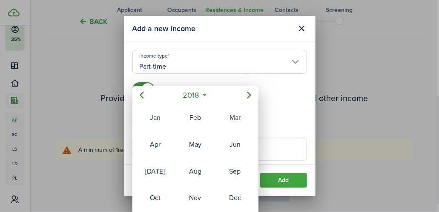
click at [247, 95] on icon "Next page" at bounding box center [249, 95] width 10 height 10
click at [203, 92] on mbsc-button "2019" at bounding box center [190, 94] width 27 height 15
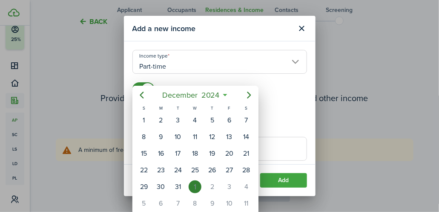
click at [224, 94] on mbsc-button "[DATE]" at bounding box center [191, 94] width 68 height 15
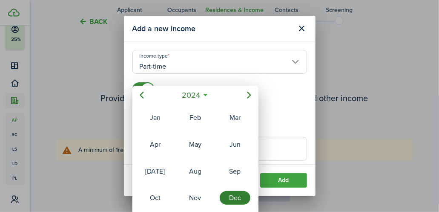
click at [203, 93] on mbsc-button "2024" at bounding box center [190, 94] width 29 height 15
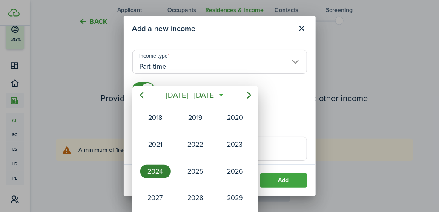
click at [143, 95] on icon "Previous page" at bounding box center [142, 95] width 10 height 10
click at [149, 95] on mbsc-button "Previous page" at bounding box center [141, 94] width 17 height 17
click at [155, 169] on div "2000" at bounding box center [155, 171] width 31 height 14
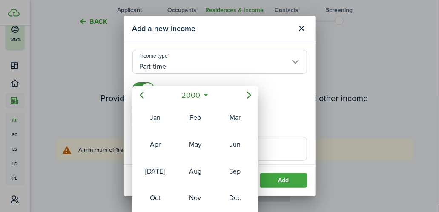
click at [240, 193] on div "Dec" at bounding box center [235, 198] width 31 height 14
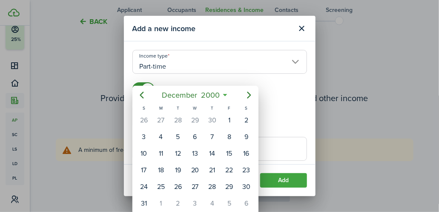
click at [283, 182] on div at bounding box center [219, 106] width 575 height 348
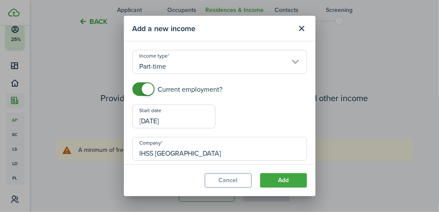
click at [291, 181] on button "Add" at bounding box center [283, 180] width 47 height 14
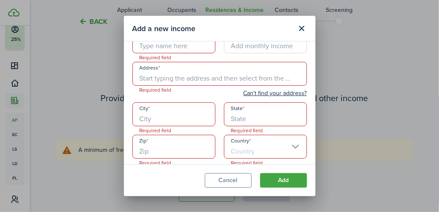
scroll to position [151, 0]
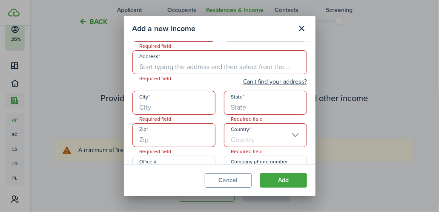
click at [170, 65] on input "Address" at bounding box center [219, 62] width 175 height 24
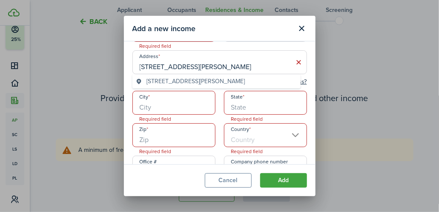
click at [228, 81] on span "[STREET_ADDRESS][PERSON_NAME]" at bounding box center [196, 81] width 98 height 9
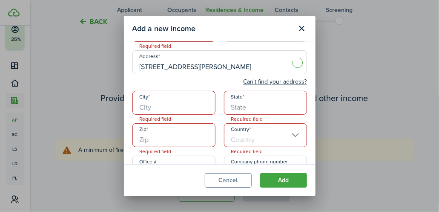
type input "[STREET_ADDRESS][PERSON_NAME]"
type input "Ceres"
type input "CA"
type input "95307"
type input "[GEOGRAPHIC_DATA]"
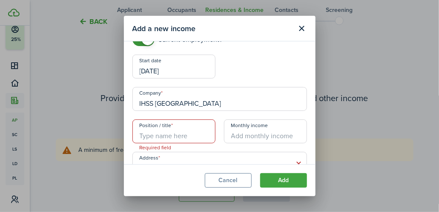
scroll to position [49, 0]
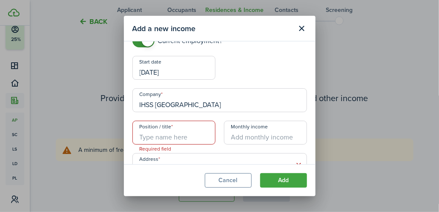
click at [154, 135] on input "Position / title" at bounding box center [173, 133] width 83 height 24
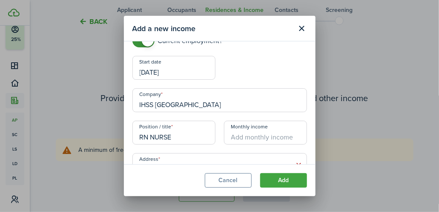
type input "RN NURSE"
click at [247, 132] on input "Monthly income" at bounding box center [265, 133] width 83 height 24
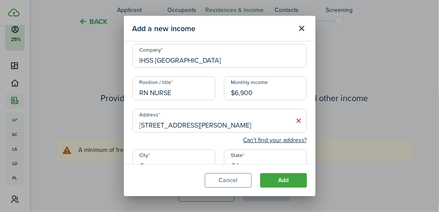
scroll to position [96, 0]
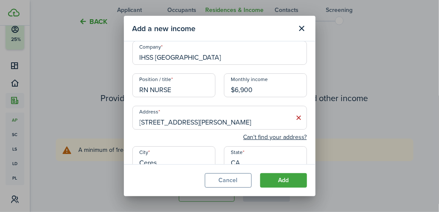
click at [296, 114] on icon at bounding box center [299, 117] width 9 height 9
type input "$6,900.00"
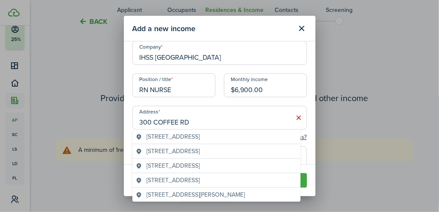
click at [200, 163] on span "[STREET_ADDRESS]" at bounding box center [173, 165] width 53 height 9
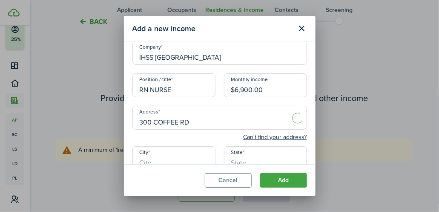
type input "[STREET_ADDRESS]"
type input "Modesto"
type input "CA"
type input "95355"
type input "[GEOGRAPHIC_DATA]"
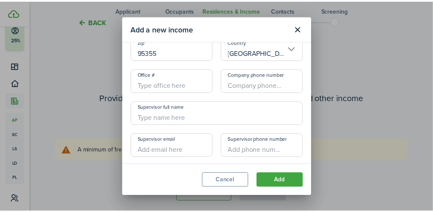
scroll to position [247, 0]
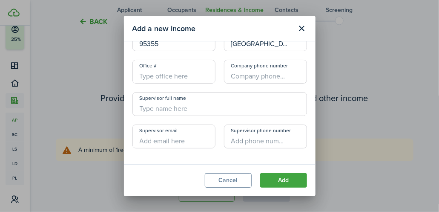
click at [155, 106] on input "Supervisor full name" at bounding box center [219, 104] width 175 height 24
type input "[PERSON_NAME]"
click at [247, 72] on input "Company phone number" at bounding box center [265, 72] width 83 height 24
type input "[PHONE_NUMBER]"
click at [242, 137] on input "Supervisor phone number" at bounding box center [265, 136] width 83 height 24
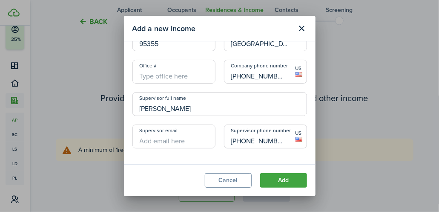
type input "[PHONE_NUMBER]"
click at [290, 180] on button "Add" at bounding box center [283, 180] width 47 height 14
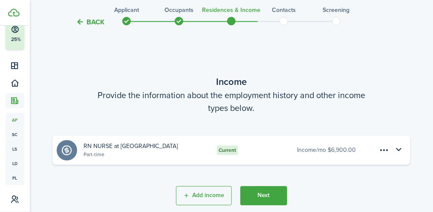
click at [265, 193] on button "Next" at bounding box center [263, 195] width 47 height 19
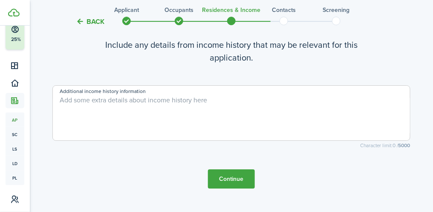
scroll to position [667, 0]
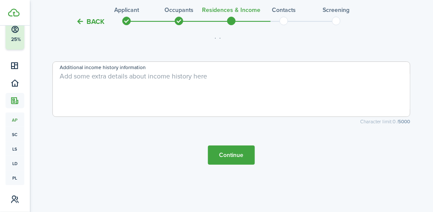
click at [239, 155] on button "Continue" at bounding box center [231, 154] width 47 height 19
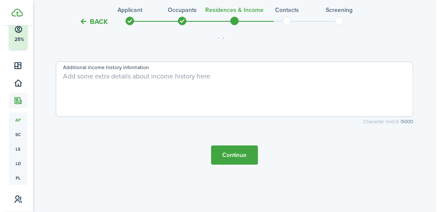
scroll to position [0, 0]
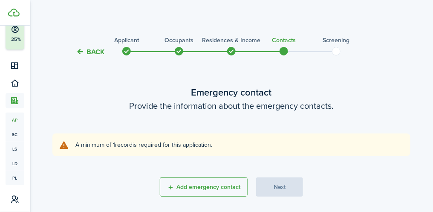
click at [202, 183] on button "Add emergency contact" at bounding box center [204, 186] width 88 height 19
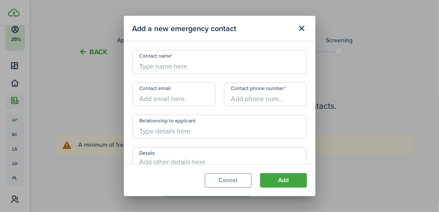
click at [158, 69] on input "Contact name" at bounding box center [219, 62] width 175 height 24
type input "[PERSON_NAME] LODGES"
click at [159, 95] on input "Contact email" at bounding box center [173, 94] width 83 height 24
click at [165, 97] on input "Contact email" at bounding box center [173, 94] width 83 height 24
click at [245, 98] on input "Contact phone number" at bounding box center [265, 94] width 83 height 24
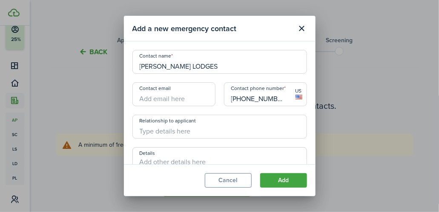
type input "[PHONE_NUMBER]"
click at [170, 128] on input "Relationship to applicant" at bounding box center [219, 127] width 175 height 24
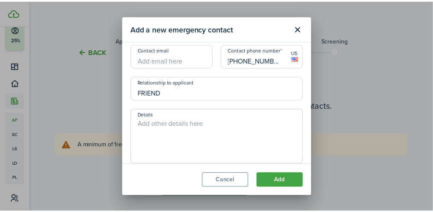
scroll to position [54, 0]
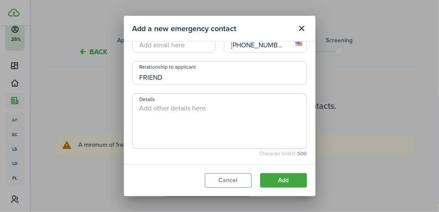
type input "FRIEND"
click at [287, 180] on button "Add" at bounding box center [283, 180] width 47 height 14
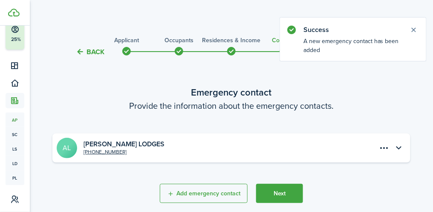
click at [414, 30] on button "Close notify" at bounding box center [414, 30] width 12 height 12
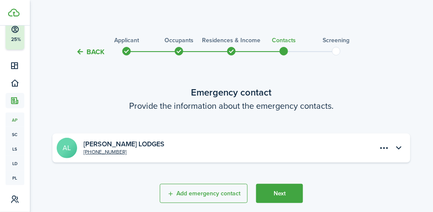
click at [285, 194] on button "Next" at bounding box center [279, 193] width 47 height 19
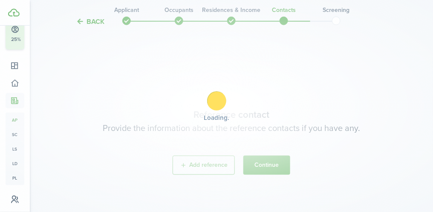
scroll to position [186, 0]
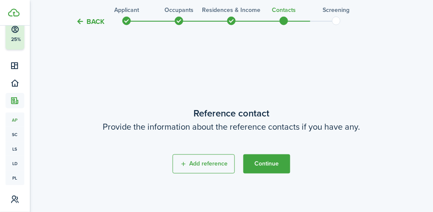
click at [274, 163] on button "Continue" at bounding box center [266, 163] width 47 height 19
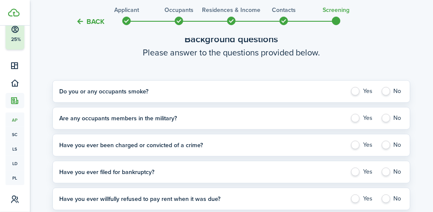
scroll to position [60, 0]
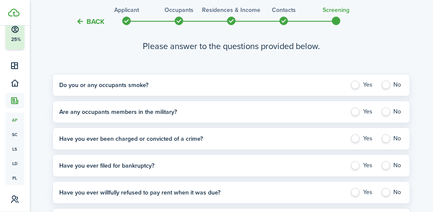
click at [396, 85] on label "No" at bounding box center [392, 84] width 23 height 9
radio input "true"
click at [390, 112] on label "No" at bounding box center [392, 111] width 23 height 9
radio input "true"
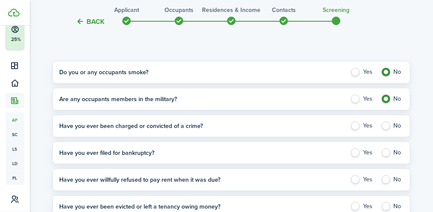
scroll to position [101, 0]
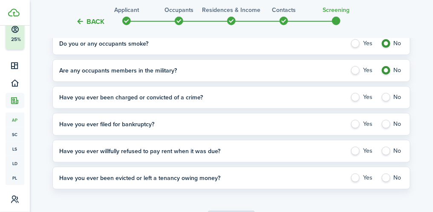
click at [389, 96] on label "No" at bounding box center [392, 97] width 23 height 9
radio input "true"
click at [389, 120] on label "No" at bounding box center [392, 124] width 23 height 9
radio input "true"
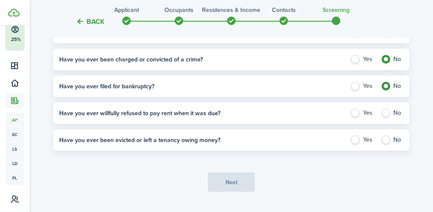
scroll to position [157, 0]
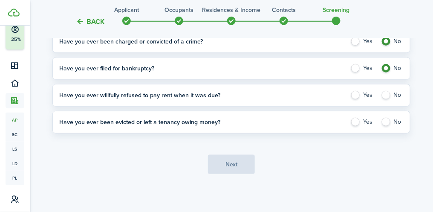
click at [388, 91] on label "No" at bounding box center [392, 95] width 23 height 9
radio input "true"
click at [396, 119] on label "No" at bounding box center [392, 122] width 23 height 9
radio input "true"
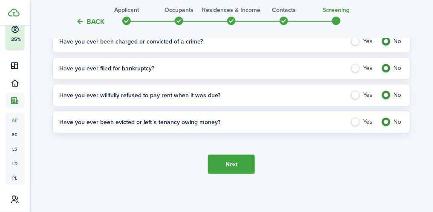
click at [239, 166] on button "Next" at bounding box center [231, 164] width 47 height 19
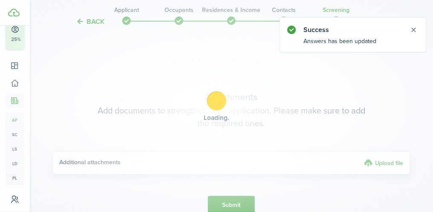
scroll to position [312, 0]
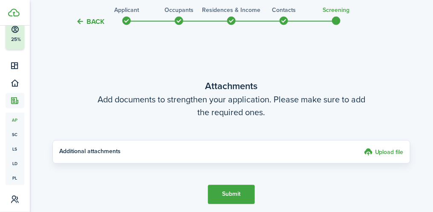
click at [128, 149] on h4 "Additional attachments" at bounding box center [210, 152] width 302 height 10
click at [114, 149] on h4 "Additional attachments" at bounding box center [210, 152] width 302 height 10
click at [381, 151] on label "Upload file" at bounding box center [384, 152] width 40 height 10
click at [361, 147] on input "Upload file" at bounding box center [361, 147] width 0 height 0
click at [240, 102] on wizard-step-header-description "Add documents to strengthen your application. Please make sure to add the requi…" at bounding box center [231, 106] width 358 height 26
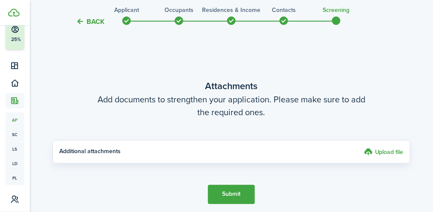
click at [94, 147] on h4 "Additional attachments" at bounding box center [210, 152] width 302 height 10
click at [185, 149] on h4 "Additional attachments" at bounding box center [210, 152] width 302 height 10
click at [273, 151] on h4 "Additional attachments" at bounding box center [210, 152] width 302 height 10
click at [271, 150] on h4 "Additional attachments" at bounding box center [210, 152] width 302 height 10
click at [271, 149] on h4 "Additional attachments" at bounding box center [210, 152] width 302 height 10
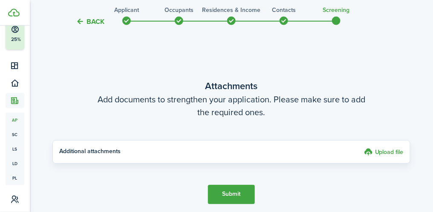
click at [271, 149] on h4 "Additional attachments" at bounding box center [210, 152] width 302 height 10
click at [241, 103] on wizard-step-header-description "Add documents to strengthen your application. Please make sure to add the requi…" at bounding box center [231, 106] width 358 height 26
click at [160, 177] on application-wizard-attachment "Attachments Add documents to strengthen your application. Please make sure to a…" at bounding box center [231, 141] width 358 height 125
click at [339, 20] on span at bounding box center [336, 20] width 13 height 13
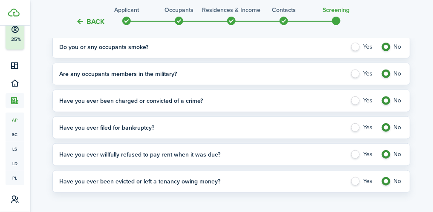
scroll to position [98, 0]
click at [389, 43] on label "No" at bounding box center [392, 46] width 23 height 9
click at [389, 74] on label "No" at bounding box center [392, 73] width 23 height 9
click at [387, 48] on label "No" at bounding box center [392, 46] width 23 height 9
click at [390, 45] on label "No" at bounding box center [392, 46] width 23 height 9
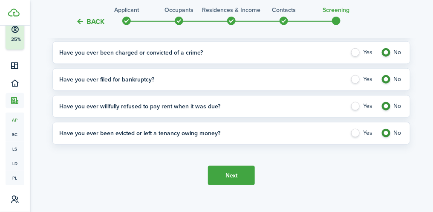
scroll to position [157, 0]
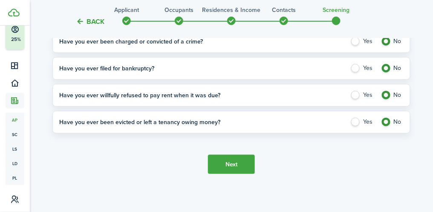
click at [233, 163] on button "Next" at bounding box center [231, 164] width 47 height 19
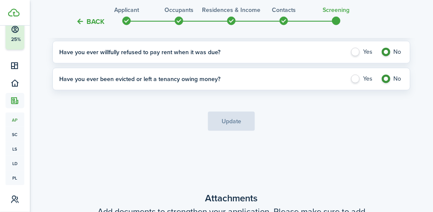
scroll to position [312, 0]
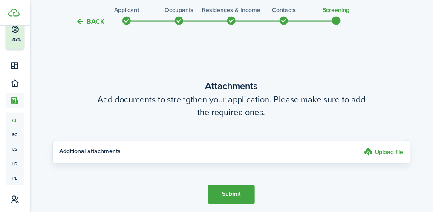
click at [390, 147] on label "Upload file" at bounding box center [384, 152] width 40 height 10
click at [361, 147] on input "Upload file" at bounding box center [361, 147] width 0 height 0
click at [129, 9] on h3 "Applicant" at bounding box center [126, 10] width 25 height 9
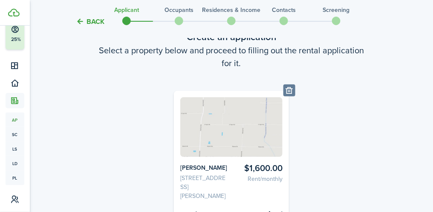
scroll to position [0, 0]
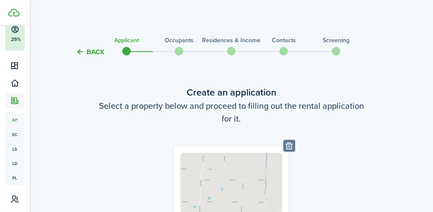
click at [181, 49] on span at bounding box center [178, 51] width 13 height 13
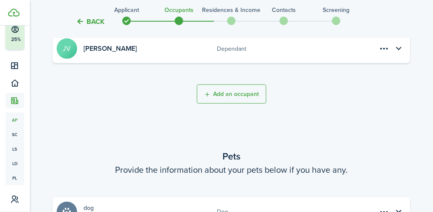
scroll to position [109, 0]
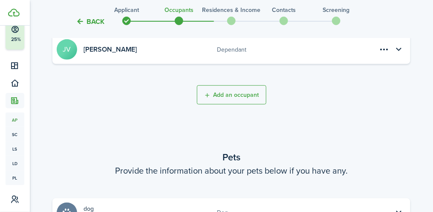
click at [234, 18] on span at bounding box center [231, 20] width 13 height 13
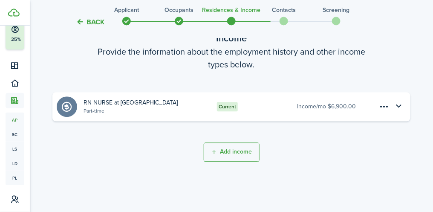
scroll to position [440, 0]
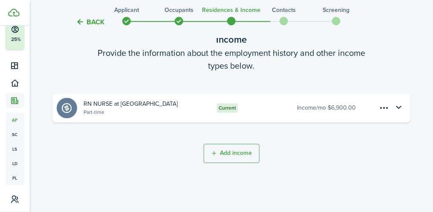
click at [339, 23] on span at bounding box center [336, 20] width 13 height 13
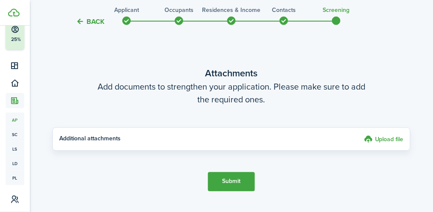
scroll to position [322, 0]
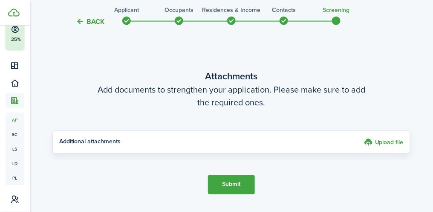
click at [240, 89] on wizard-step-header-description "Add documents to strengthen your application. Please make sure to add the requi…" at bounding box center [231, 96] width 358 height 26
click at [128, 20] on span at bounding box center [126, 20] width 13 height 13
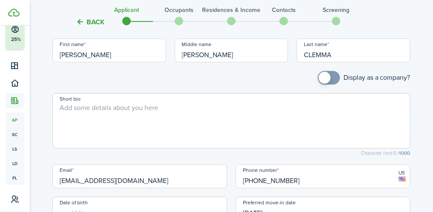
scroll to position [447, 0]
click at [84, 111] on textarea "Short bio" at bounding box center [231, 123] width 357 height 41
type textarea "SOCIAL SECURITY NUMBER.. 572-60-9861"
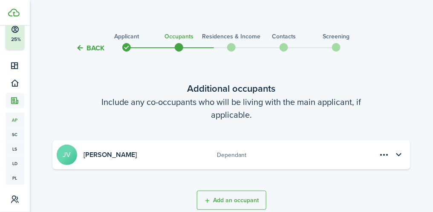
scroll to position [0, 0]
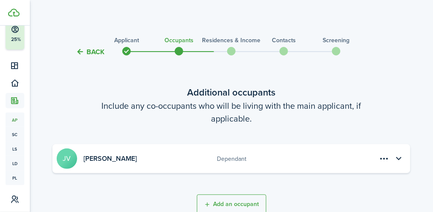
click at [127, 51] on span at bounding box center [126, 51] width 13 height 13
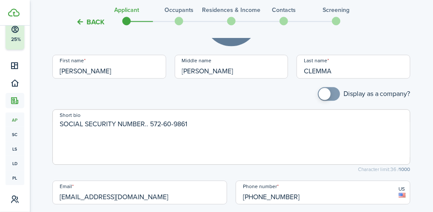
scroll to position [432, 0]
click at [68, 142] on textarea "SOCIAL SECURITY NUMBER.. 572-60-9861" at bounding box center [231, 138] width 357 height 41
click at [210, 126] on textarea "SOCIAL SECURITY NUMBER.. 572-60-9861" at bounding box center [231, 138] width 357 height 41
type textarea "SOCIAL SECURITY NUMBER.. 572-60-9861"
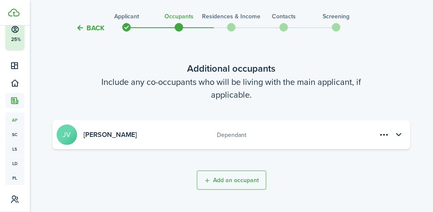
scroll to position [15, 0]
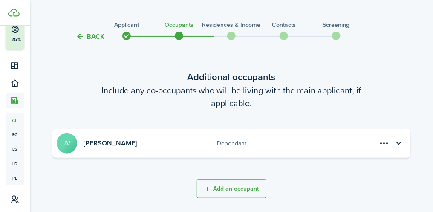
click at [338, 34] on span at bounding box center [336, 35] width 13 height 13
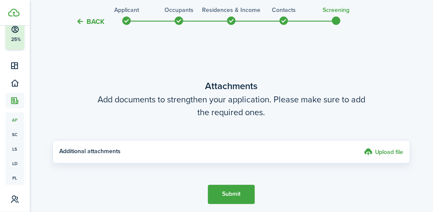
click at [396, 147] on label "Upload file" at bounding box center [384, 152] width 40 height 10
click at [361, 147] on input "Upload file" at bounding box center [361, 147] width 0 height 0
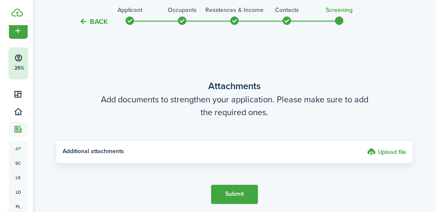
scroll to position [0, 0]
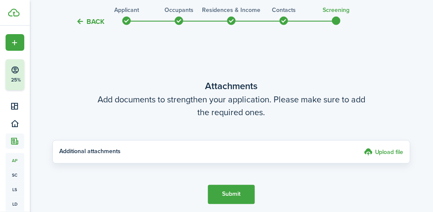
click at [11, 70] on icon at bounding box center [15, 70] width 9 height 9
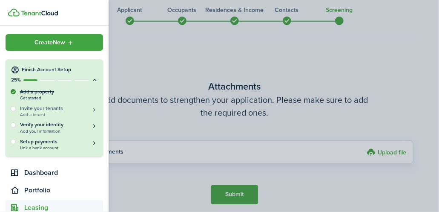
click at [50, 108] on h5 "Invite your tenants" at bounding box center [59, 108] width 78 height 7
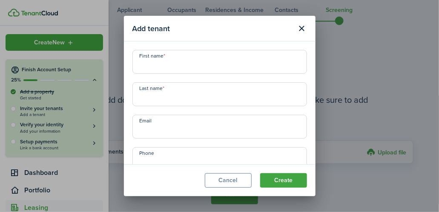
click at [305, 30] on button "Close modal" at bounding box center [302, 28] width 14 height 14
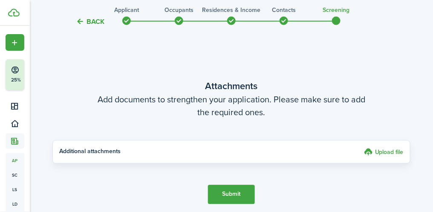
click at [17, 76] on p "25%" at bounding box center [16, 79] width 11 height 7
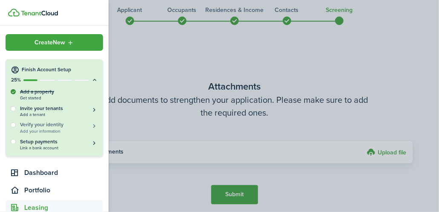
click at [54, 124] on h5 "Verify your identity" at bounding box center [59, 124] width 78 height 7
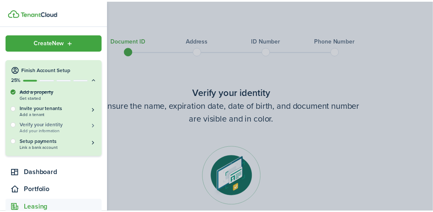
scroll to position [143, 0]
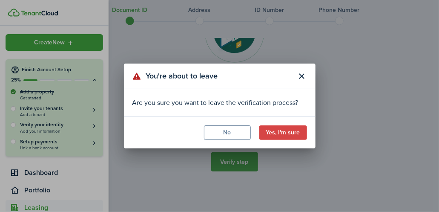
click at [225, 133] on button "No" at bounding box center [227, 132] width 47 height 14
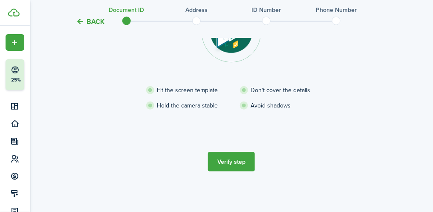
click at [238, 158] on button "Verify step" at bounding box center [231, 161] width 47 height 19
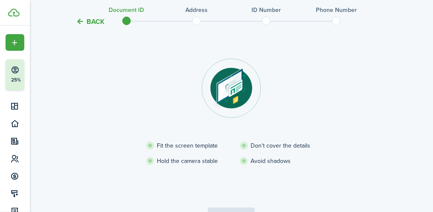
scroll to position [90, 0]
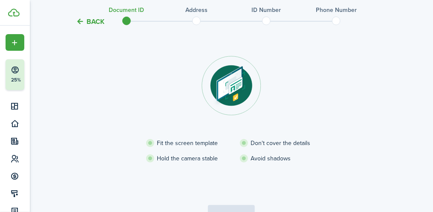
click at [203, 142] on li "Fit the screen template" at bounding box center [193, 142] width 94 height 9
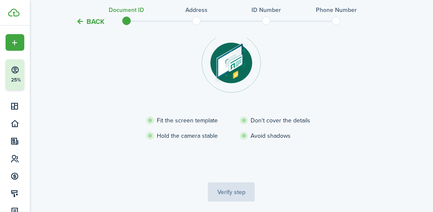
scroll to position [143, 0]
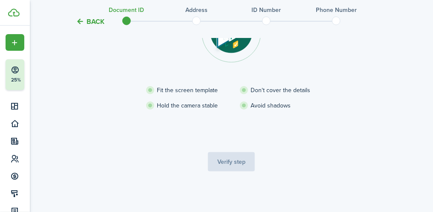
click at [241, 164] on tc-wizard-step "Verify your identity Ensure the name, expiration date, date of birth, and docum…" at bounding box center [231, 56] width 358 height 263
click at [227, 165] on tc-wizard-step "Verify your identity Ensure the name, expiration date, date of birth, and docum…" at bounding box center [231, 56] width 358 height 263
click at [185, 94] on li "Fit the screen template" at bounding box center [193, 90] width 94 height 9
click at [263, 88] on li "Don't cover the details" at bounding box center [287, 90] width 94 height 9
click at [222, 159] on tc-wizard-step "Verify your identity Ensure the name, expiration date, date of birth, and docum…" at bounding box center [231, 56] width 358 height 263
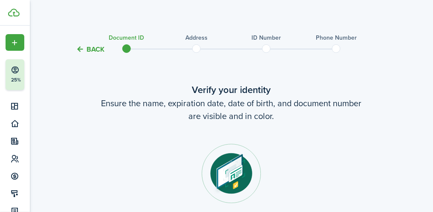
scroll to position [0, 0]
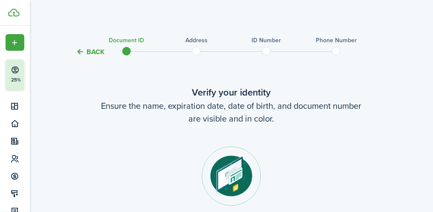
click at [126, 50] on span at bounding box center [126, 51] width 13 height 13
click at [229, 169] on img at bounding box center [231, 176] width 60 height 60
click at [128, 49] on span at bounding box center [126, 51] width 13 height 13
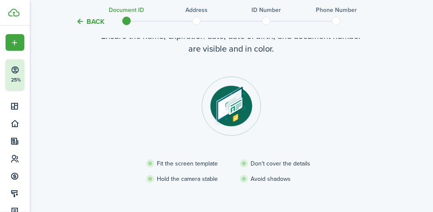
scroll to position [88, 0]
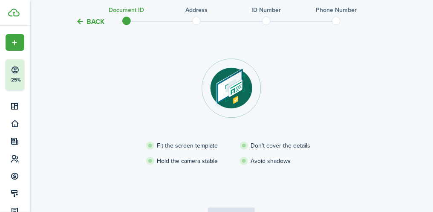
click at [178, 143] on li "Fit the screen template" at bounding box center [193, 145] width 94 height 9
click at [195, 15] on span at bounding box center [196, 20] width 13 height 13
click at [196, 144] on li "Fit the screen template" at bounding box center [193, 145] width 94 height 9
click at [231, 92] on img at bounding box center [231, 88] width 60 height 60
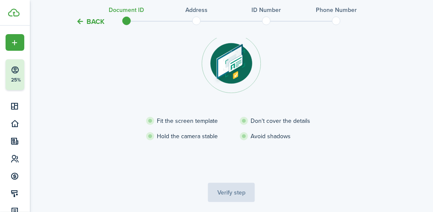
scroll to position [143, 0]
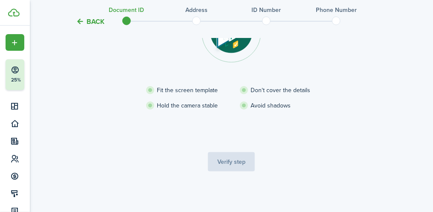
click at [228, 158] on tc-wizard-step "Verify your identity Ensure the name, expiration date, date of birth, and docum…" at bounding box center [231, 56] width 358 height 263
click at [264, 103] on li "Avoid shadows" at bounding box center [287, 105] width 94 height 9
click at [267, 87] on li "Don't cover the details" at bounding box center [287, 90] width 94 height 9
click at [191, 109] on li "Hold the camera stable" at bounding box center [193, 105] width 94 height 9
click at [187, 86] on li "Fit the screen template" at bounding box center [193, 90] width 94 height 9
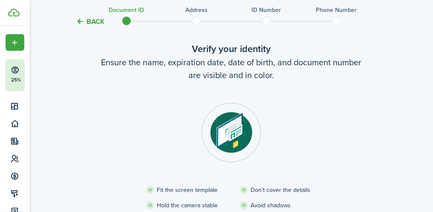
scroll to position [0, 0]
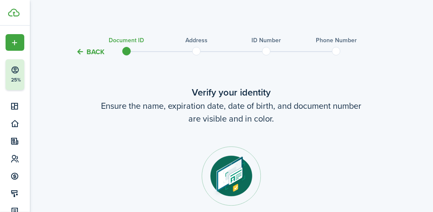
click at [228, 169] on img at bounding box center [231, 176] width 60 height 60
click at [199, 40] on h3 "Address" at bounding box center [196, 40] width 22 height 9
click at [128, 46] on span at bounding box center [126, 51] width 13 height 13
click at [335, 40] on h3 "Phone Number" at bounding box center [336, 40] width 41 height 9
click at [195, 48] on span at bounding box center [196, 51] width 13 height 13
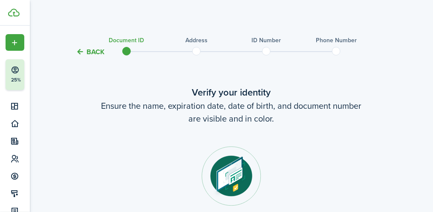
click at [195, 54] on span at bounding box center [196, 51] width 13 height 13
click at [232, 149] on img at bounding box center [231, 176] width 60 height 60
click at [14, 79] on p "25%" at bounding box center [16, 79] width 11 height 7
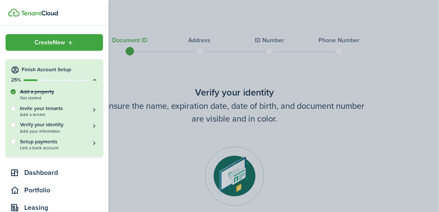
click at [12, 128] on div "Verify your identity Add your information" at bounding box center [54, 127] width 87 height 12
click at [62, 124] on h5 "Verify your identity" at bounding box center [59, 124] width 78 height 7
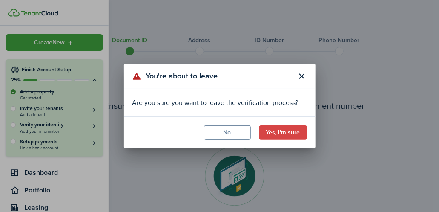
click at [224, 134] on button "No" at bounding box center [227, 132] width 47 height 14
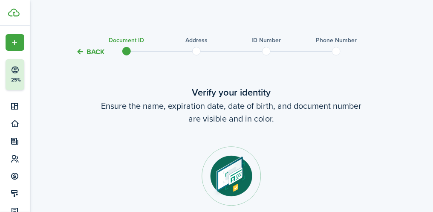
click at [13, 107] on icon at bounding box center [15, 106] width 9 height 9
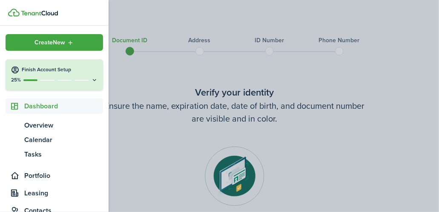
click at [91, 79] on icon at bounding box center [94, 80] width 7 height 6
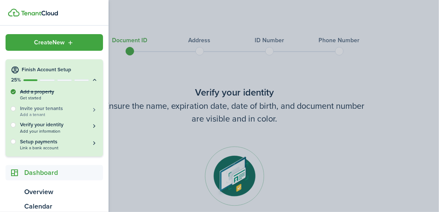
click at [54, 112] on span "Add a tenant" at bounding box center [59, 114] width 78 height 5
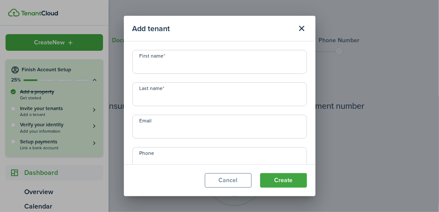
click at [302, 28] on button "Close modal" at bounding box center [302, 28] width 14 height 14
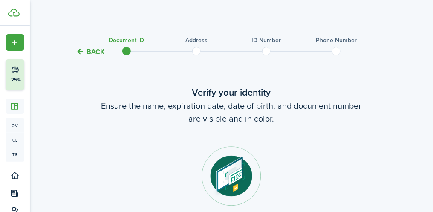
click at [126, 49] on span at bounding box center [126, 51] width 13 height 13
click at [94, 52] on button "Back" at bounding box center [90, 51] width 29 height 9
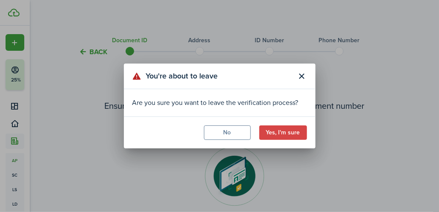
click at [230, 129] on button "No" at bounding box center [227, 132] width 47 height 14
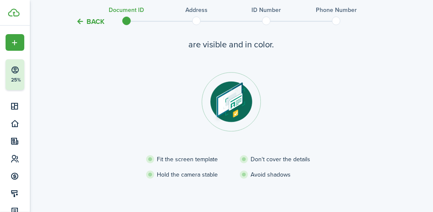
scroll to position [79, 0]
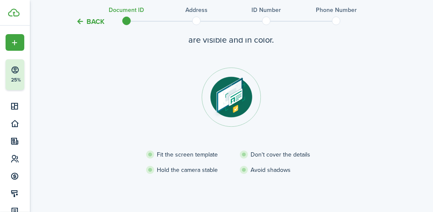
click at [200, 154] on li "Fit the screen template" at bounding box center [193, 154] width 94 height 9
click at [237, 89] on img at bounding box center [231, 97] width 60 height 60
click at [232, 101] on img at bounding box center [231, 97] width 60 height 60
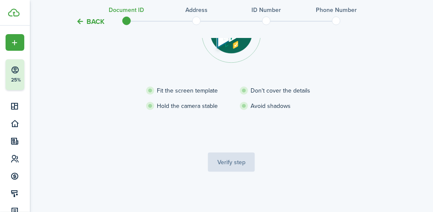
scroll to position [143, 0]
click at [194, 106] on li "Hold the camera stable" at bounding box center [193, 105] width 94 height 9
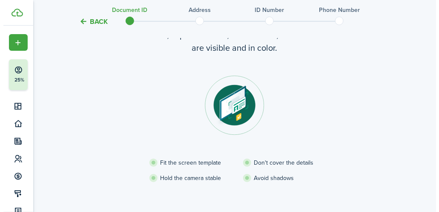
scroll to position [69, 0]
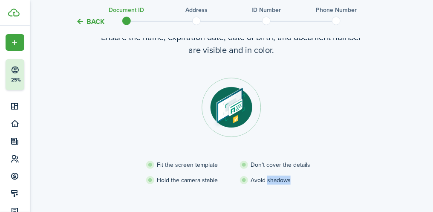
click at [374, 124] on verification-wizard-document "Verify your identity Ensure the name, expiration date, date of birth, and docum…" at bounding box center [231, 111] width 358 height 189
click at [79, 17] on button "Back" at bounding box center [90, 21] width 29 height 9
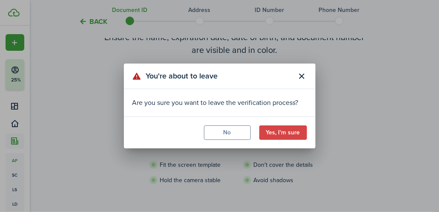
click at [230, 133] on button "No" at bounding box center [227, 132] width 47 height 14
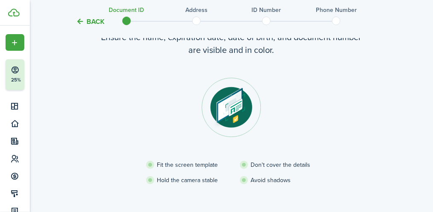
click at [14, 77] on p "25%" at bounding box center [16, 79] width 11 height 7
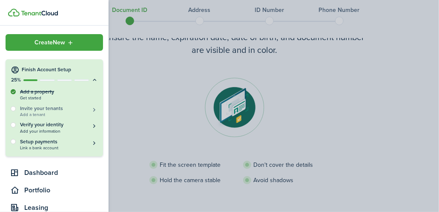
click at [63, 107] on h5 "Invite your tenants" at bounding box center [59, 108] width 78 height 7
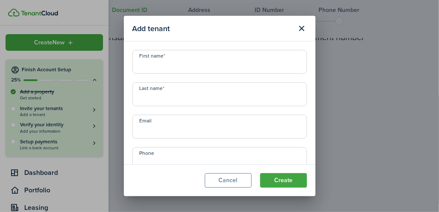
click at [172, 62] on input "First name" at bounding box center [219, 62] width 175 height 24
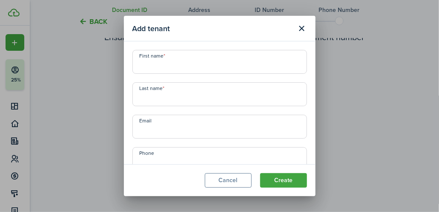
click at [174, 63] on input "First name" at bounding box center [219, 62] width 175 height 24
type input "[PERSON_NAME]"
click at [163, 95] on input "Last name" at bounding box center [219, 94] width 175 height 24
type input "[PERSON_NAME]"
click at [164, 126] on input "Email" at bounding box center [219, 127] width 175 height 24
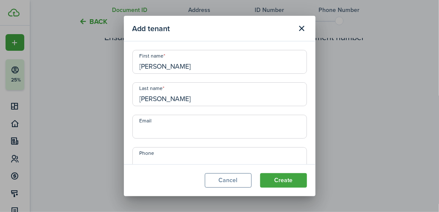
click at [158, 153] on input "Phone" at bounding box center [219, 159] width 175 height 24
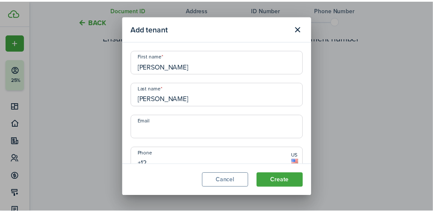
scroll to position [4, 0]
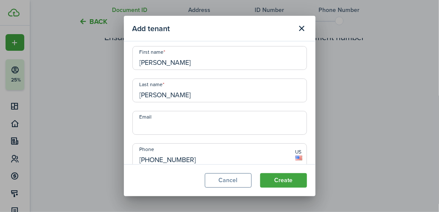
type input "[PHONE_NUMBER]"
click at [285, 180] on button "Create" at bounding box center [283, 180] width 47 height 14
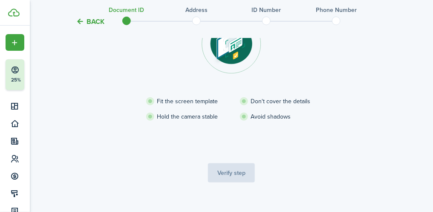
scroll to position [134, 0]
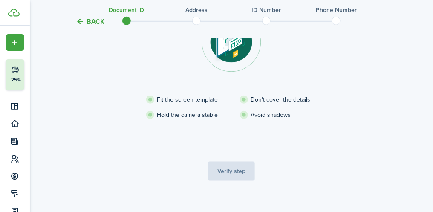
click at [230, 178] on tc-wizard-step "Verify your identity Ensure the name, expiration date, date of birth, and docum…" at bounding box center [231, 65] width 358 height 263
click at [231, 175] on tc-wizard-step "Verify your identity Ensure the name, expiration date, date of birth, and docum…" at bounding box center [231, 65] width 358 height 263
click at [229, 166] on tc-wizard-step "Verify your identity Ensure the name, expiration date, date of birth, and docum…" at bounding box center [231, 65] width 358 height 263
click at [194, 7] on h3 "Address" at bounding box center [196, 10] width 22 height 9
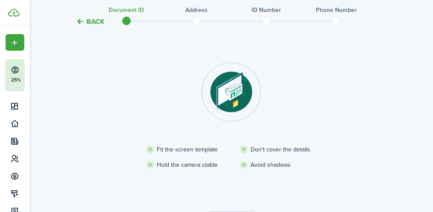
scroll to position [0, 0]
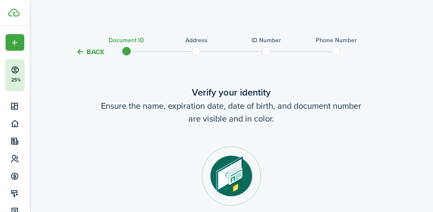
click at [11, 79] on p "25%" at bounding box center [16, 79] width 11 height 7
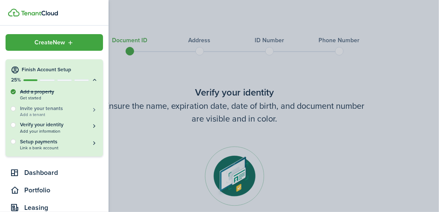
click at [92, 106] on button "Invite your tenants Add a tenant" at bounding box center [59, 111] width 78 height 12
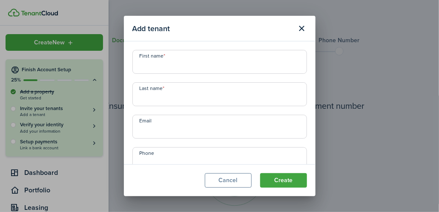
click at [173, 55] on input "First name" at bounding box center [219, 62] width 175 height 24
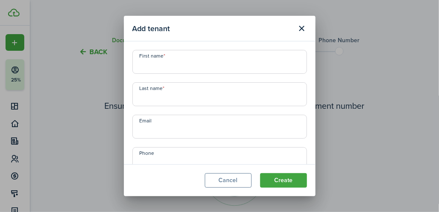
click at [230, 179] on button "Cancel" at bounding box center [228, 180] width 47 height 14
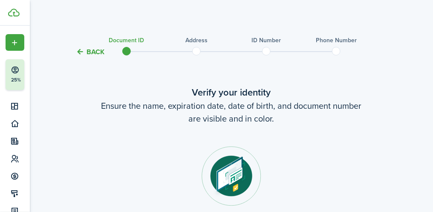
click at [206, 48] on div at bounding box center [231, 51] width 70 height 9
click at [229, 176] on img at bounding box center [231, 176] width 60 height 60
click at [222, 96] on wizard-step-header-title "Verify your identity" at bounding box center [231, 92] width 358 height 14
click at [191, 45] on span at bounding box center [196, 51] width 13 height 13
click at [351, 43] on h3 "Phone Number" at bounding box center [336, 40] width 41 height 9
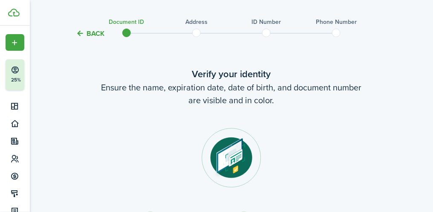
scroll to position [21, 0]
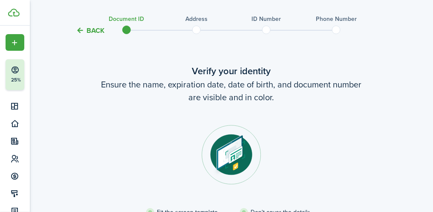
click at [197, 23] on span at bounding box center [196, 29] width 13 height 13
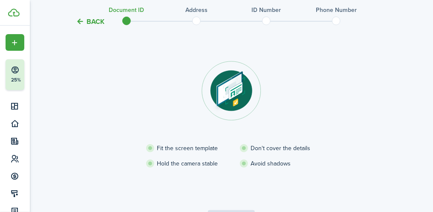
scroll to position [92, 0]
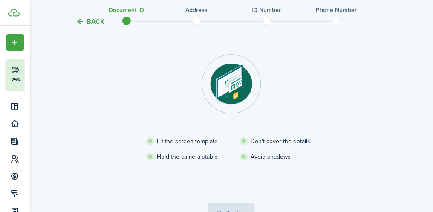
click at [204, 131] on section "Fit the screen template Don't cover the details Hold the camera stable Avoid sh…" at bounding box center [231, 118] width 238 height 128
click at [237, 88] on img at bounding box center [231, 84] width 60 height 60
click at [238, 80] on img at bounding box center [231, 84] width 60 height 60
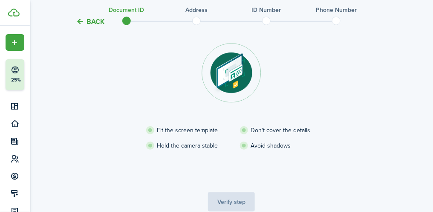
scroll to position [0, 0]
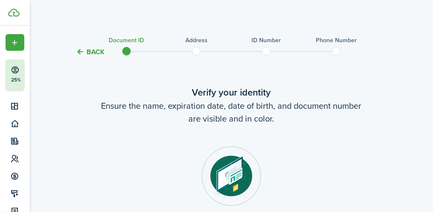
click at [128, 45] on span at bounding box center [126, 51] width 13 height 13
click at [14, 76] on p "25%" at bounding box center [16, 79] width 11 height 7
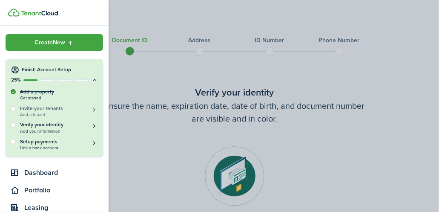
click at [67, 107] on h5 "Invite your tenants" at bounding box center [59, 108] width 78 height 7
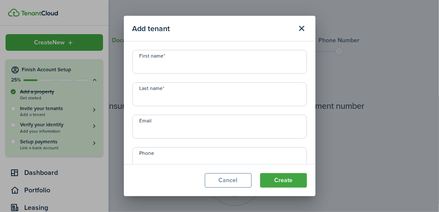
click at [163, 61] on input "First name" at bounding box center [219, 62] width 175 height 24
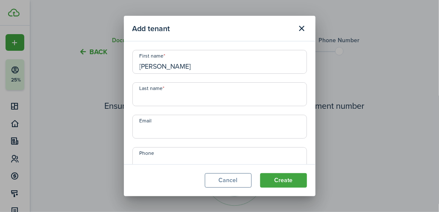
type input "[PERSON_NAME]"
click at [167, 96] on input "Last name" at bounding box center [219, 94] width 175 height 24
type input "[PERSON_NAME]"
click at [287, 180] on button "Create" at bounding box center [283, 180] width 47 height 14
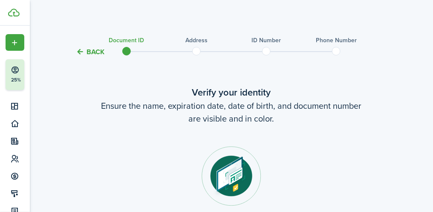
click at [96, 52] on button "Back" at bounding box center [90, 51] width 29 height 9
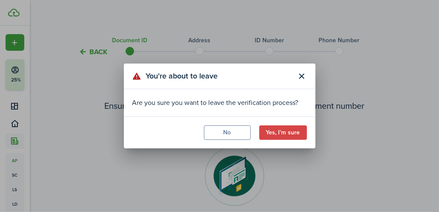
click at [288, 130] on button "Yes, I'm sure" at bounding box center [283, 132] width 48 height 14
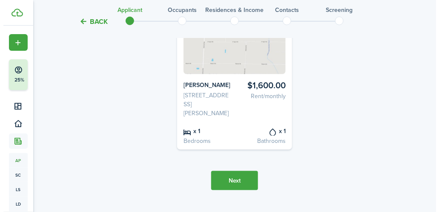
scroll to position [140, 0]
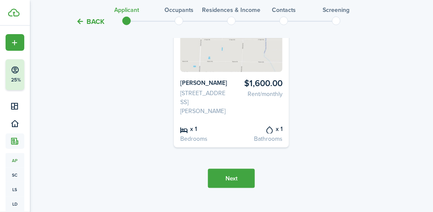
click at [180, 19] on span at bounding box center [178, 20] width 13 height 13
click at [183, 16] on span at bounding box center [178, 20] width 13 height 13
click at [18, 78] on p "25%" at bounding box center [16, 79] width 11 height 7
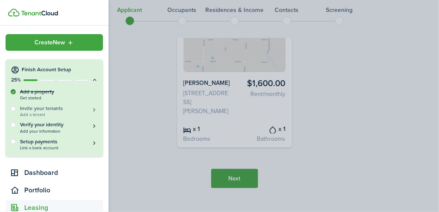
click at [55, 109] on h5 "Invite your tenants" at bounding box center [59, 108] width 78 height 7
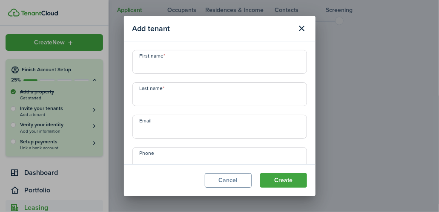
click at [294, 181] on button "Create" at bounding box center [283, 180] width 47 height 14
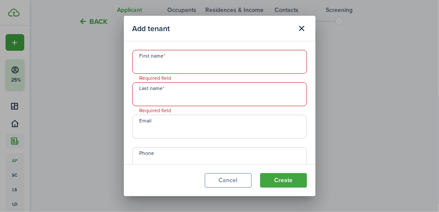
click at [307, 29] on button "Close modal" at bounding box center [302, 28] width 14 height 14
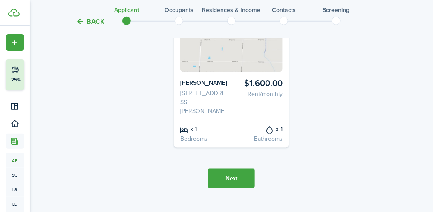
click at [14, 72] on icon at bounding box center [15, 70] width 9 height 9
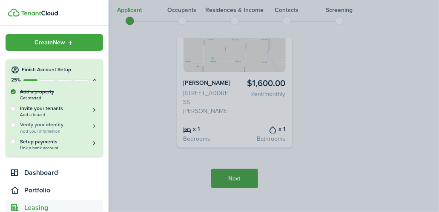
click at [60, 126] on h5 "Verify your identity" at bounding box center [59, 124] width 78 height 7
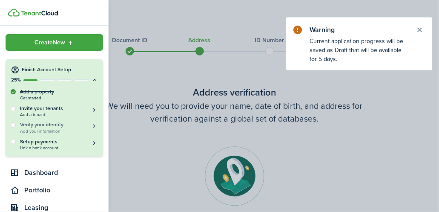
scroll to position [34, 0]
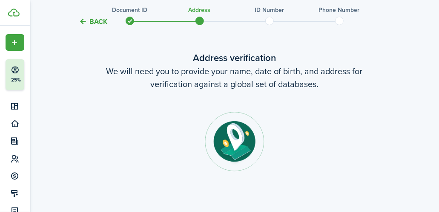
click at [330, 177] on dashboard-container "Attention! Maintenance mode is on. Positive vibes are coming your way. We'll be…" at bounding box center [219, 72] width 439 height 212
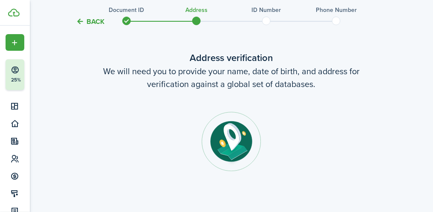
click at [237, 139] on img at bounding box center [231, 142] width 60 height 60
click at [267, 23] on span at bounding box center [266, 20] width 13 height 13
click at [14, 76] on button "Finish Account Setup 25%" at bounding box center [41, 74] width 71 height 31
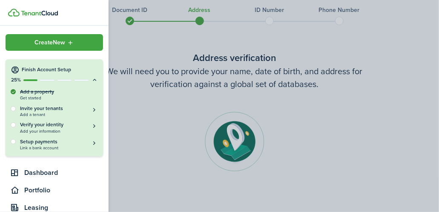
click at [15, 124] on div at bounding box center [13, 124] width 5 height 5
click at [52, 126] on h5 "Verify your identity" at bounding box center [59, 124] width 78 height 7
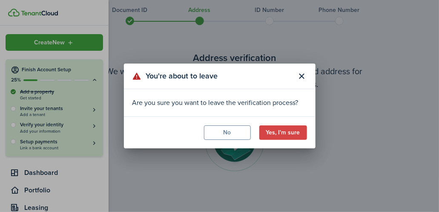
click at [93, 129] on div "You're about to leave Are you sure you want to leave the verification process? …" at bounding box center [219, 106] width 439 height 212
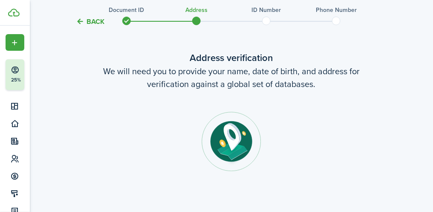
click at [17, 72] on icon at bounding box center [15, 70] width 9 height 9
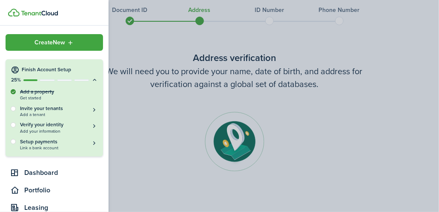
click at [158, 114] on container-opacity at bounding box center [219, 106] width 439 height 212
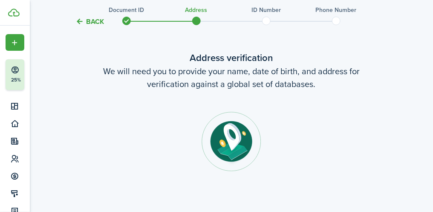
click at [131, 115] on section at bounding box center [231, 154] width 238 height 85
click at [20, 77] on p "25%" at bounding box center [16, 79] width 11 height 7
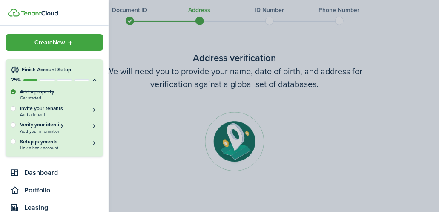
click at [91, 80] on icon at bounding box center [94, 80] width 7 height 6
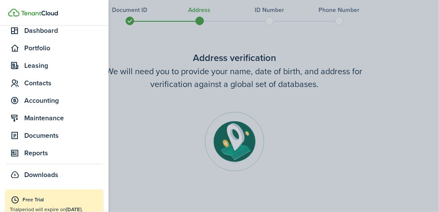
scroll to position [77, 0]
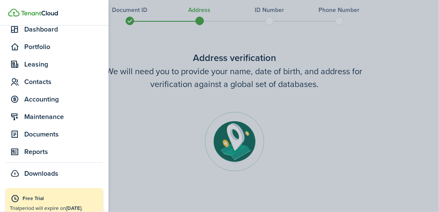
click at [58, 132] on span "Documents" at bounding box center [63, 134] width 79 height 10
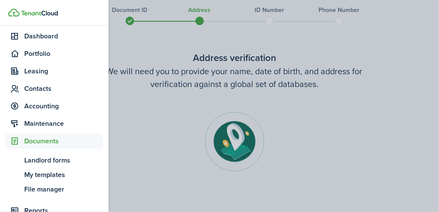
scroll to position [69, 0]
click at [48, 89] on span "Contacts" at bounding box center [63, 89] width 79 height 10
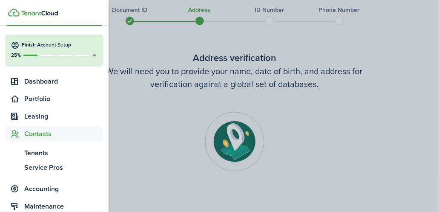
scroll to position [24, 0]
click at [49, 115] on span "Leasing" at bounding box center [63, 117] width 79 height 10
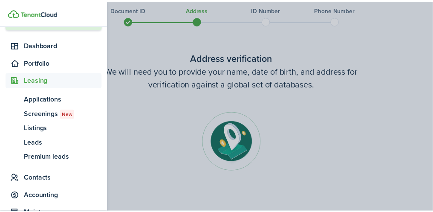
scroll to position [75, 0]
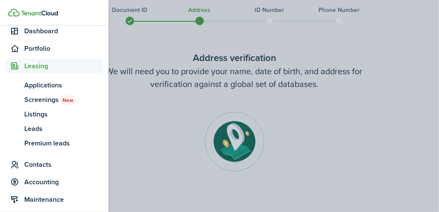
click at [321, 133] on container-opacity at bounding box center [219, 106] width 439 height 212
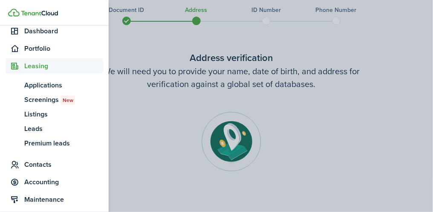
click at [331, 135] on section at bounding box center [231, 154] width 238 height 85
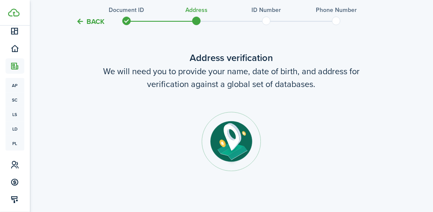
click at [16, 13] on img at bounding box center [13, 13] width 11 height 8
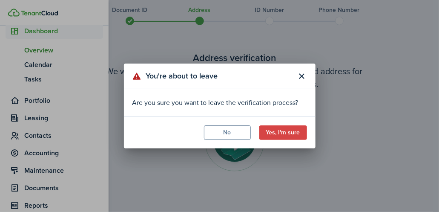
click at [233, 133] on button "No" at bounding box center [227, 132] width 47 height 14
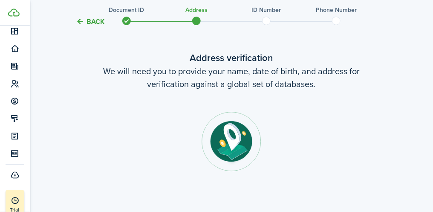
click at [200, 17] on span at bounding box center [196, 20] width 13 height 13
click at [236, 141] on img at bounding box center [231, 142] width 60 height 60
click at [242, 131] on img at bounding box center [231, 142] width 60 height 60
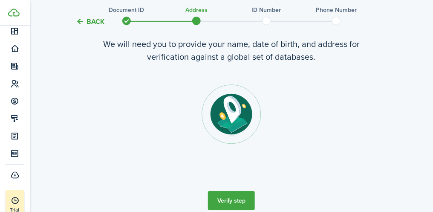
scroll to position [101, 0]
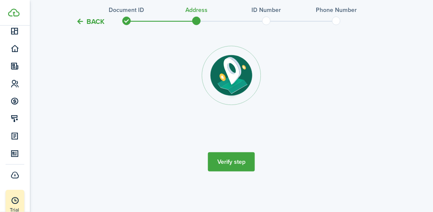
click at [238, 162] on button "Verify step" at bounding box center [231, 161] width 47 height 19
click at [241, 164] on button "Verify step" at bounding box center [231, 161] width 47 height 19
click at [230, 161] on button "Verify step" at bounding box center [231, 161] width 47 height 19
click at [270, 14] on span at bounding box center [266, 20] width 13 height 13
click at [268, 24] on span at bounding box center [266, 20] width 13 height 13
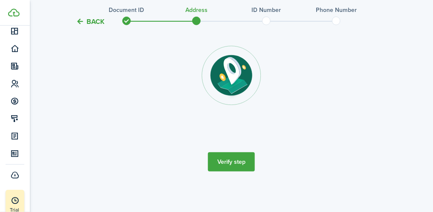
click at [237, 159] on button "Verify step" at bounding box center [231, 161] width 47 height 19
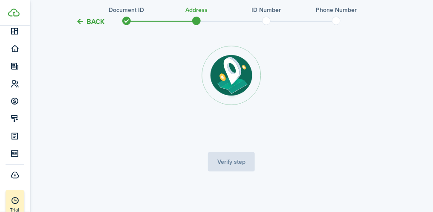
click at [241, 163] on tc-wizard-step "Address verification We will need you to provide your name, date of birth, and …" at bounding box center [231, 78] width 358 height 221
click at [234, 166] on tc-wizard-step "Address verification We will need you to provide your name, date of birth, and …" at bounding box center [231, 78] width 358 height 221
click at [267, 23] on span at bounding box center [266, 20] width 13 height 13
click at [237, 81] on img at bounding box center [231, 76] width 60 height 60
click at [233, 162] on tc-wizard-step "Address verification We will need you to provide your name, date of birth, and …" at bounding box center [231, 78] width 358 height 221
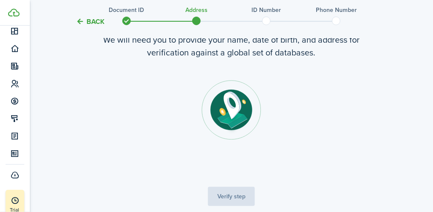
scroll to position [70, 0]
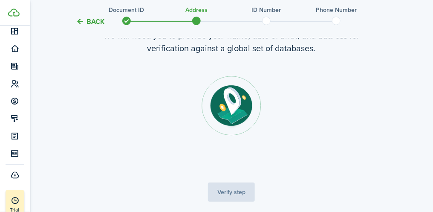
click at [233, 112] on img at bounding box center [231, 106] width 60 height 60
click at [269, 25] on span at bounding box center [266, 20] width 13 height 13
click at [267, 17] on span at bounding box center [266, 20] width 13 height 13
click at [266, 25] on span at bounding box center [266, 20] width 13 height 13
click at [267, 19] on span at bounding box center [266, 20] width 13 height 13
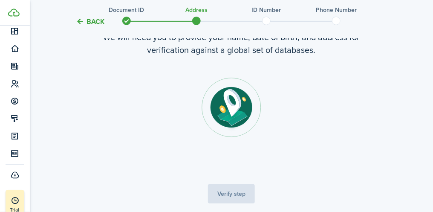
scroll to position [101, 0]
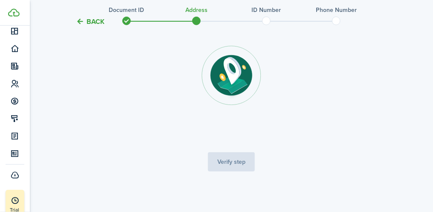
click at [238, 160] on tc-wizard-step "Address verification We will need you to provide your name, date of birth, and …" at bounding box center [231, 78] width 358 height 221
